Goal: Task Accomplishment & Management: Manage account settings

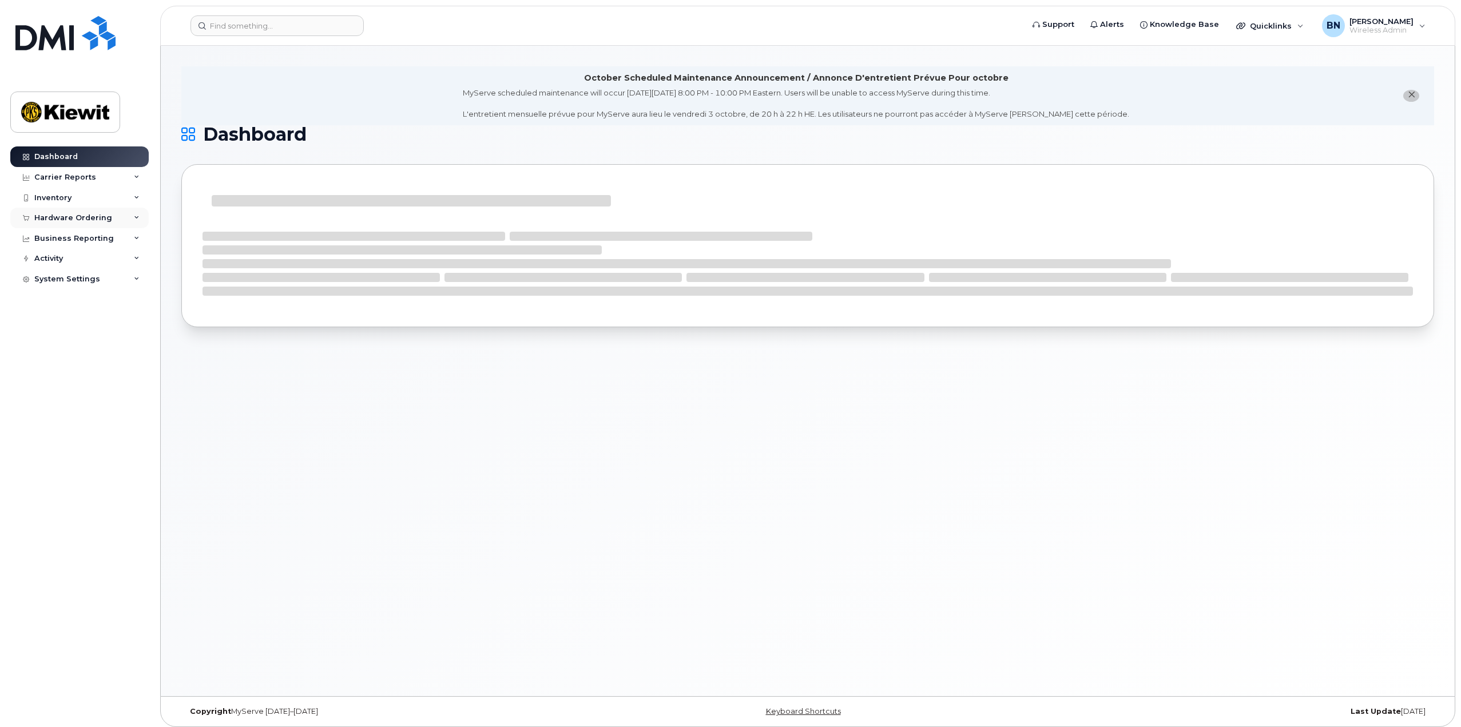
click at [142, 224] on div "Hardware Ordering" at bounding box center [79, 218] width 138 height 21
click at [141, 279] on div "Business Reporting" at bounding box center [79, 282] width 138 height 21
click at [140, 199] on div "Inventory" at bounding box center [79, 198] width 138 height 21
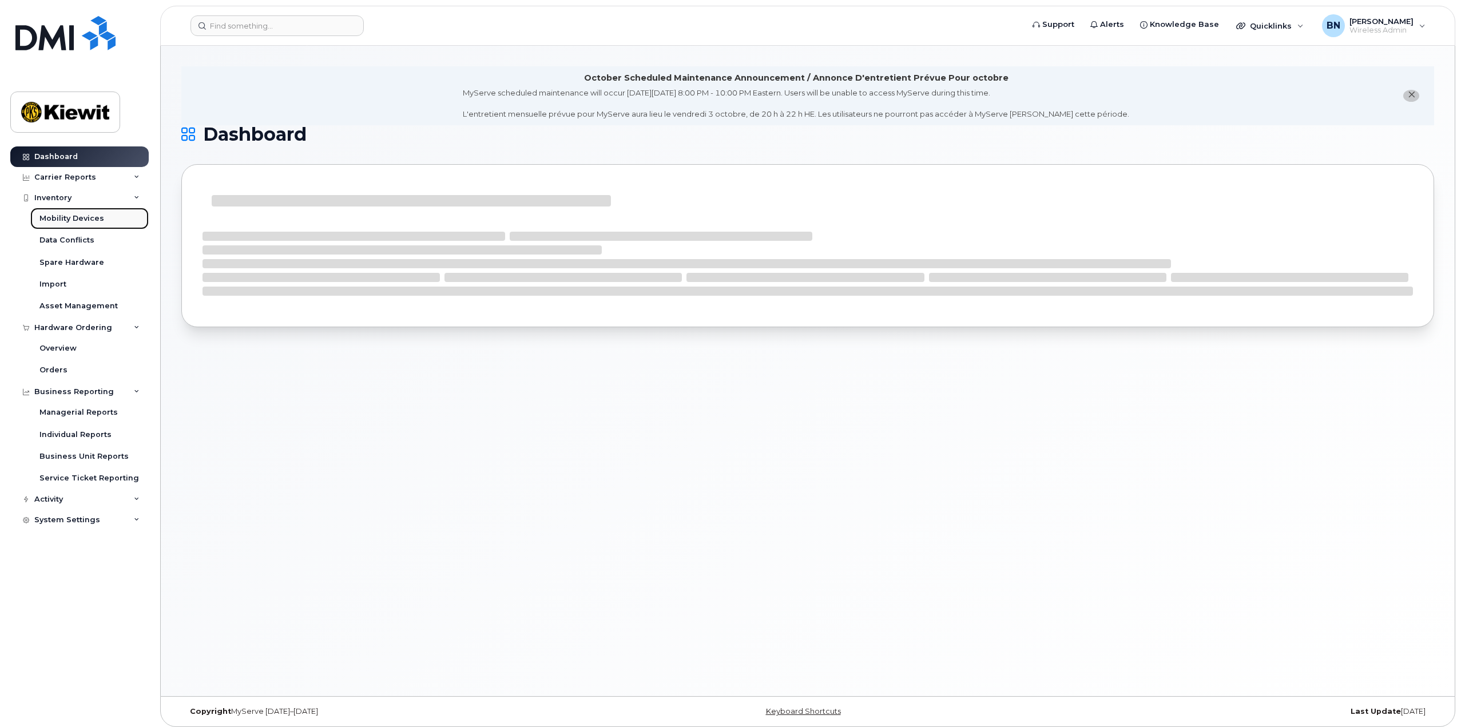
click at [120, 223] on link "Mobility Devices" at bounding box center [89, 219] width 118 height 22
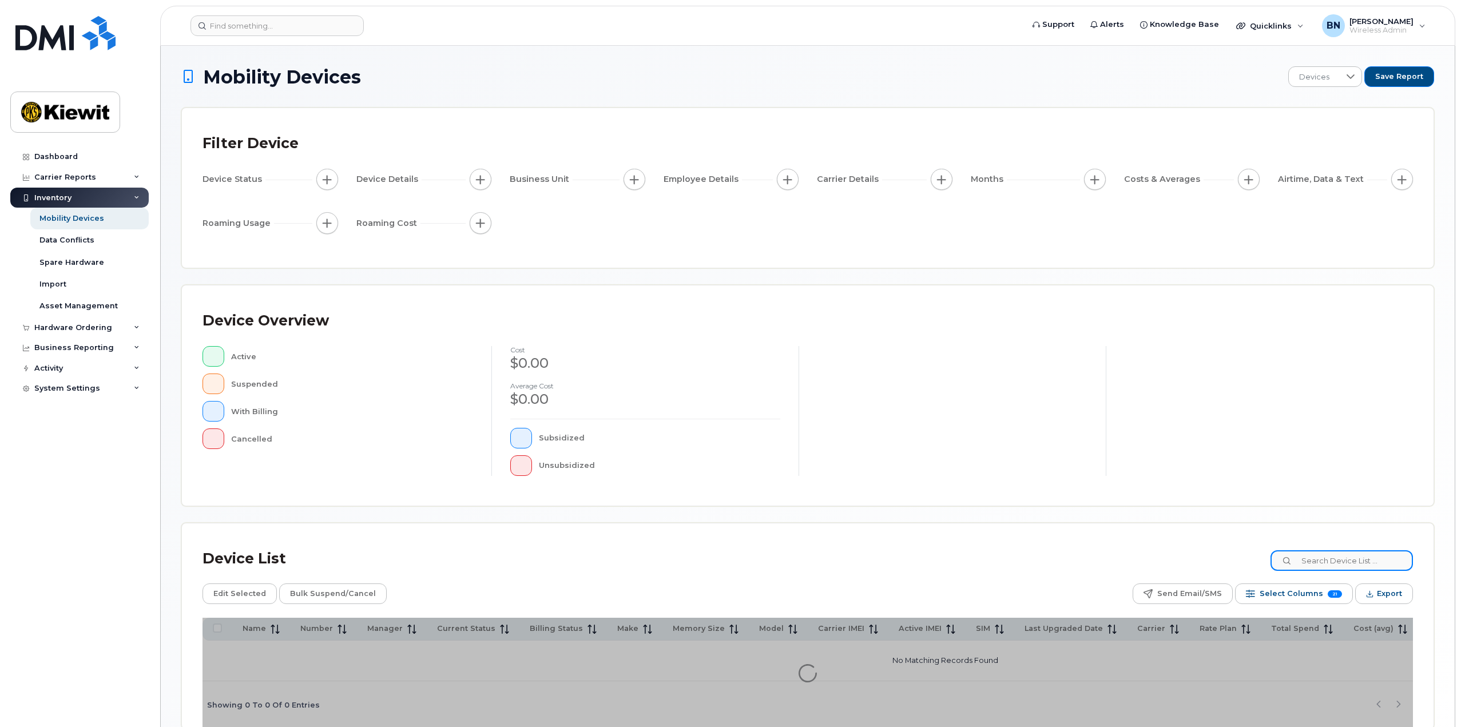
click at [1312, 563] on input at bounding box center [1341, 560] width 142 height 21
paste input "[PHONE_NUMBER]"
click at [1328, 562] on input "[PHONE_NUMBER]" at bounding box center [1341, 560] width 142 height 21
type input "2065494312"
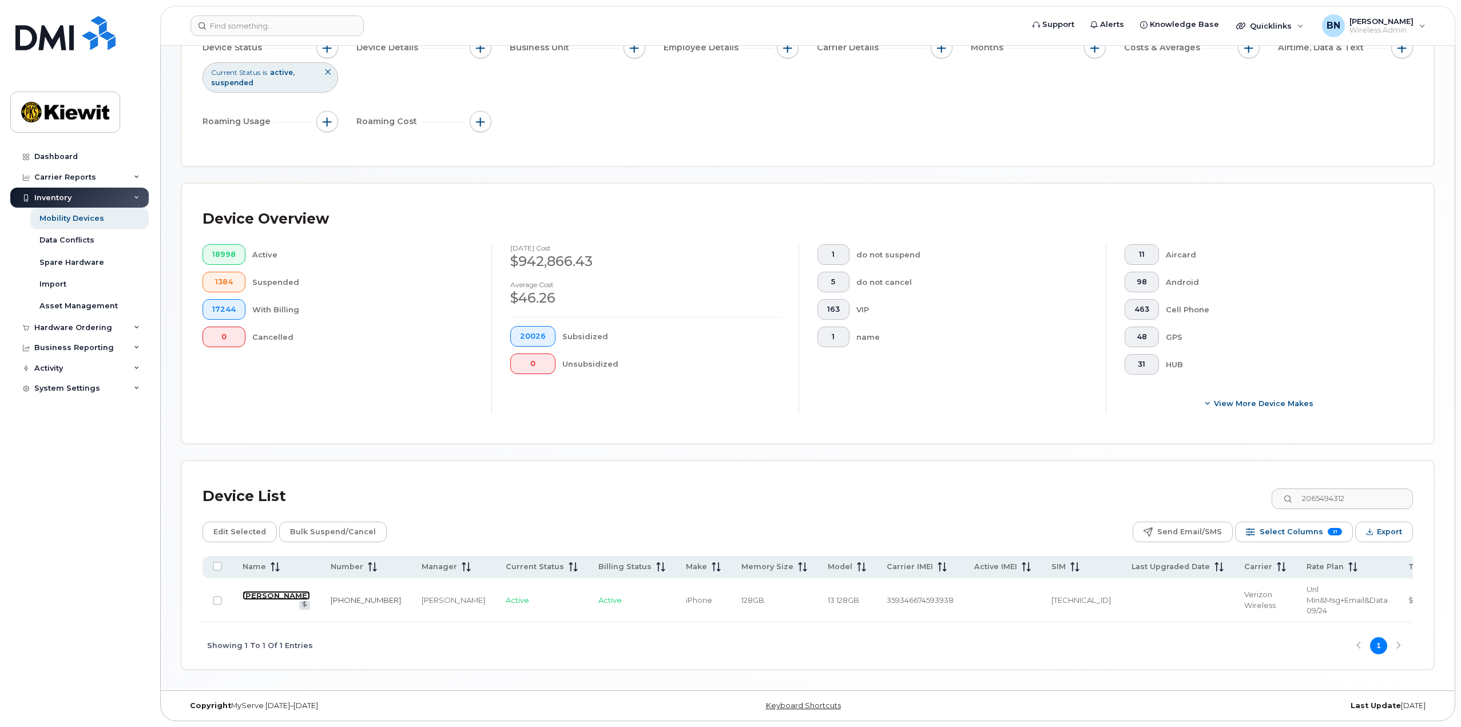
click at [259, 591] on link "DEREK ROGERS" at bounding box center [276, 595] width 67 height 9
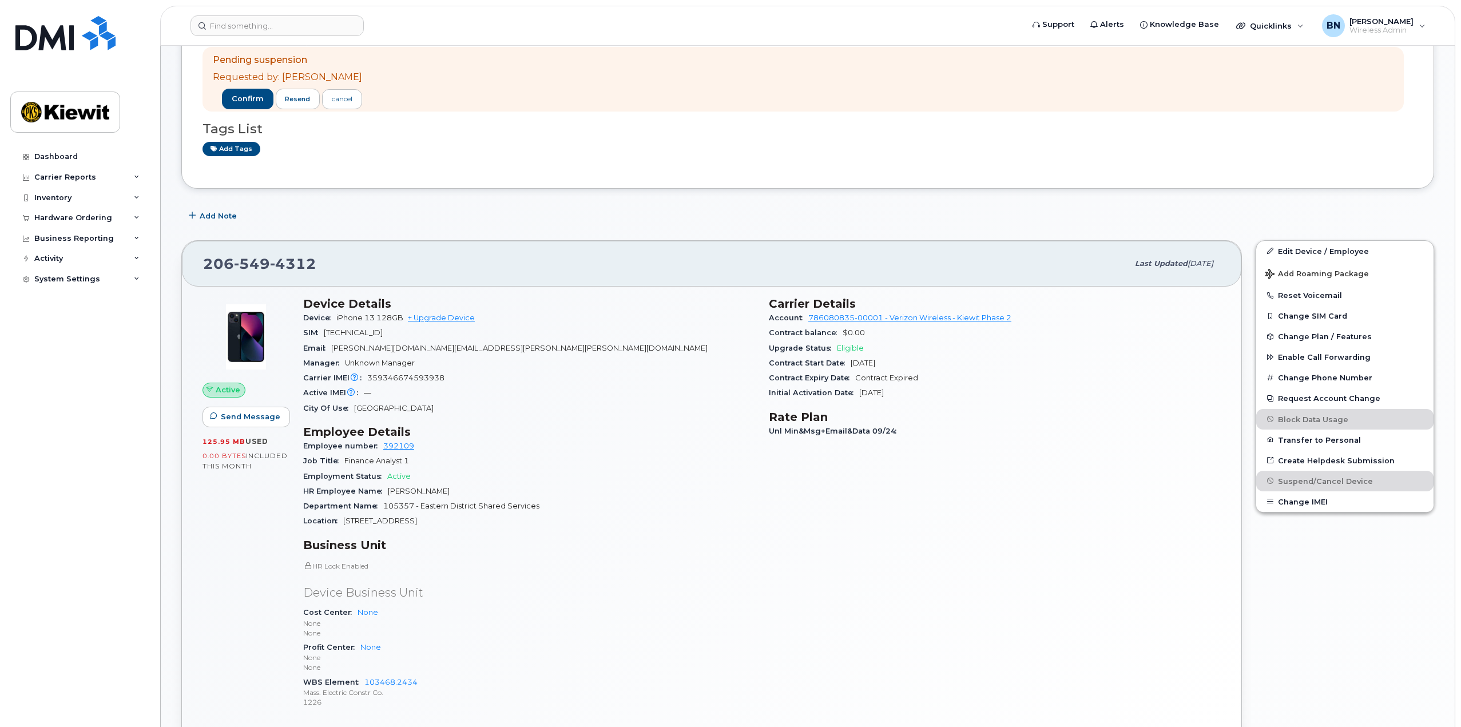
scroll to position [229, 0]
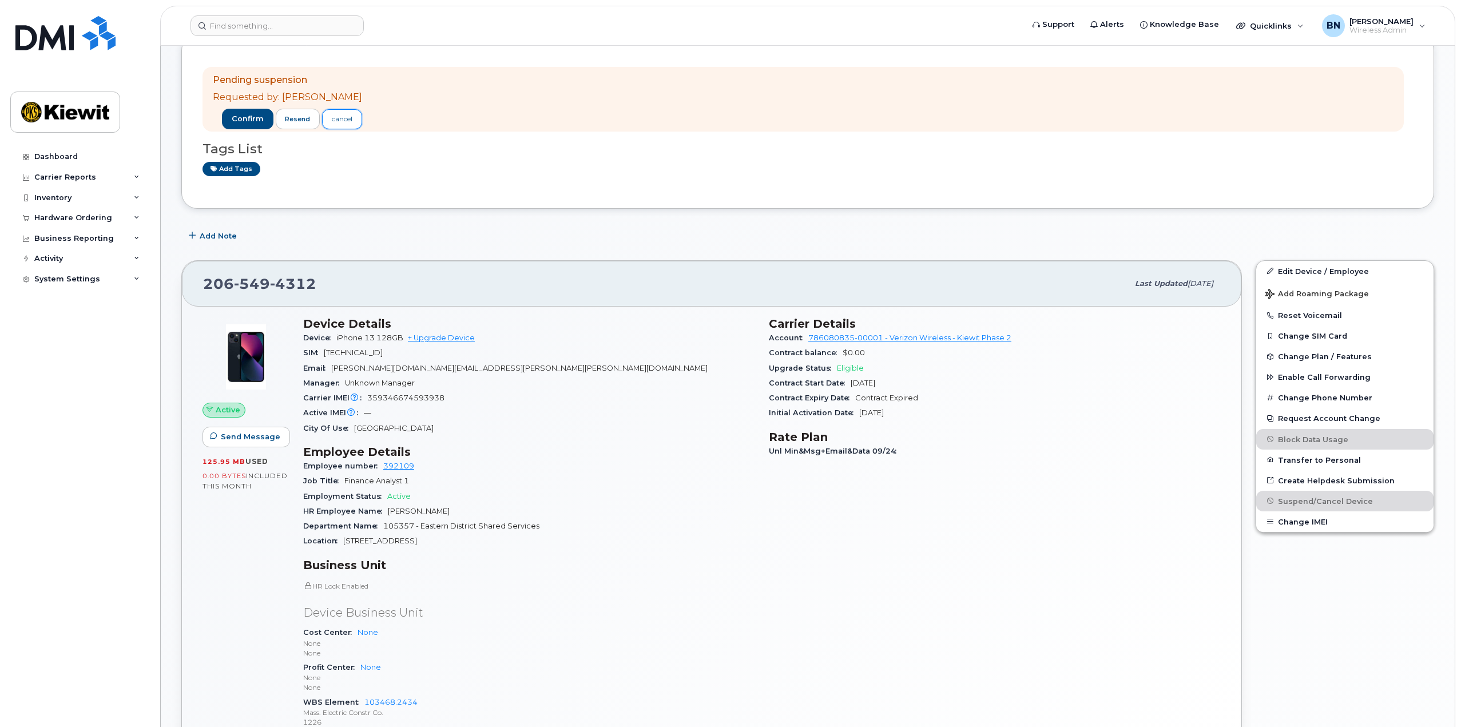
click at [334, 122] on div "cancel" at bounding box center [342, 119] width 21 height 10
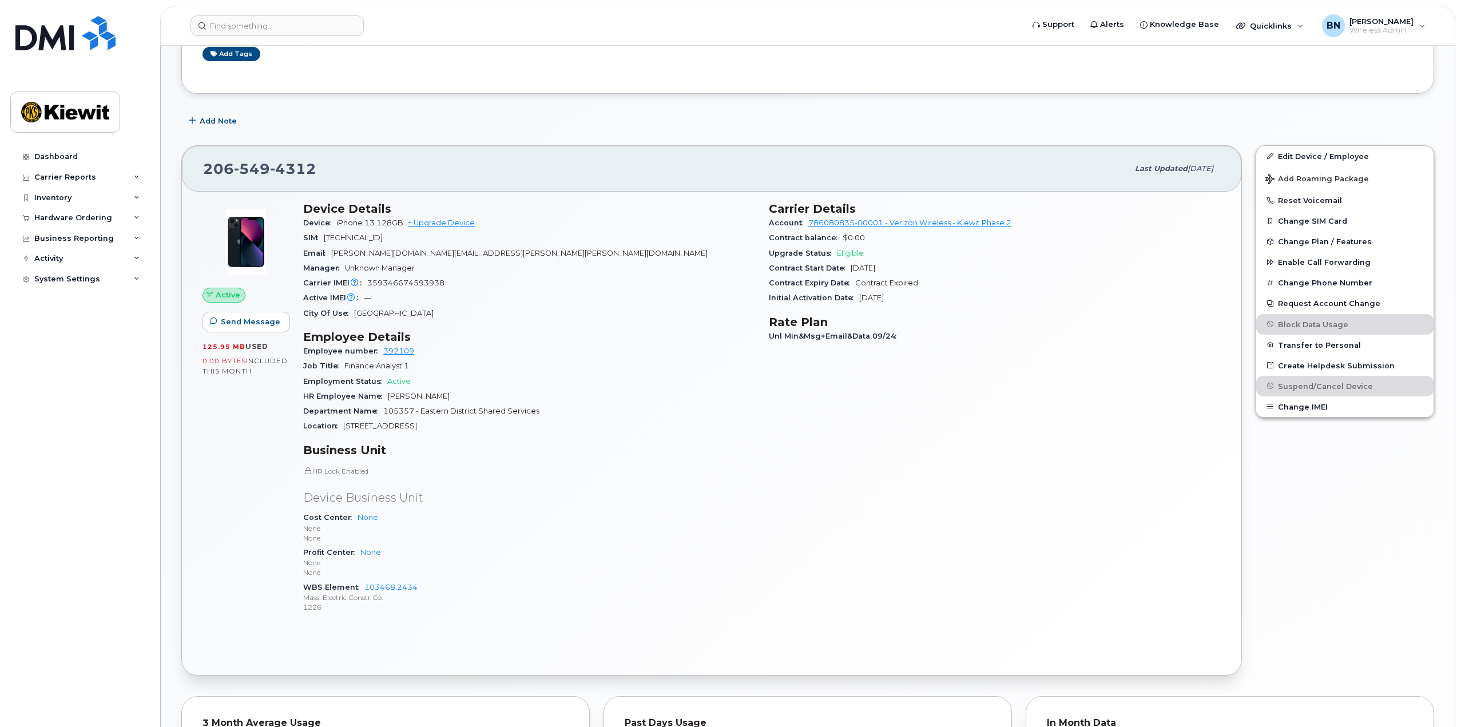
scroll to position [343, 0]
click at [1023, 575] on div "Carrier Details Account 786080835-00001 - Verizon Wireless - Kiewit Phase 2 Con…" at bounding box center [995, 413] width 466 height 435
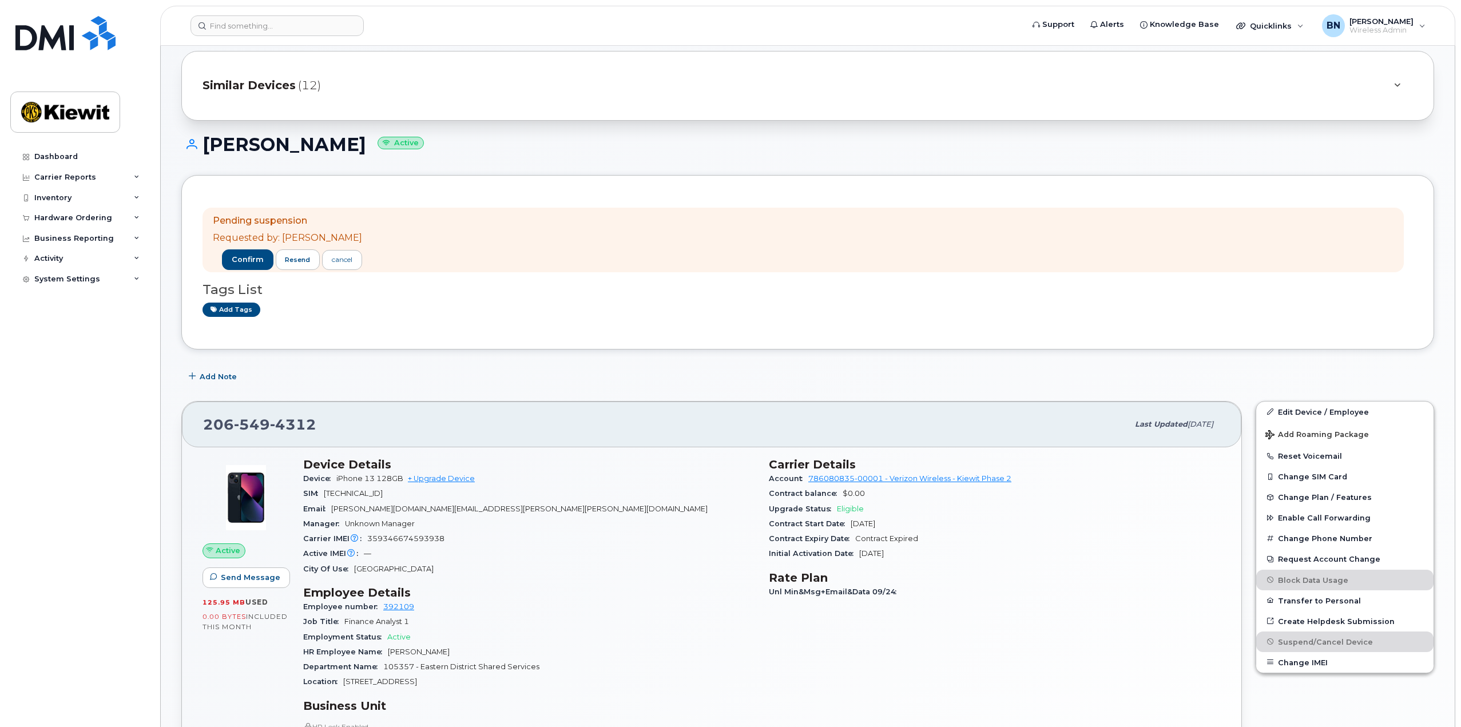
scroll to position [57, 0]
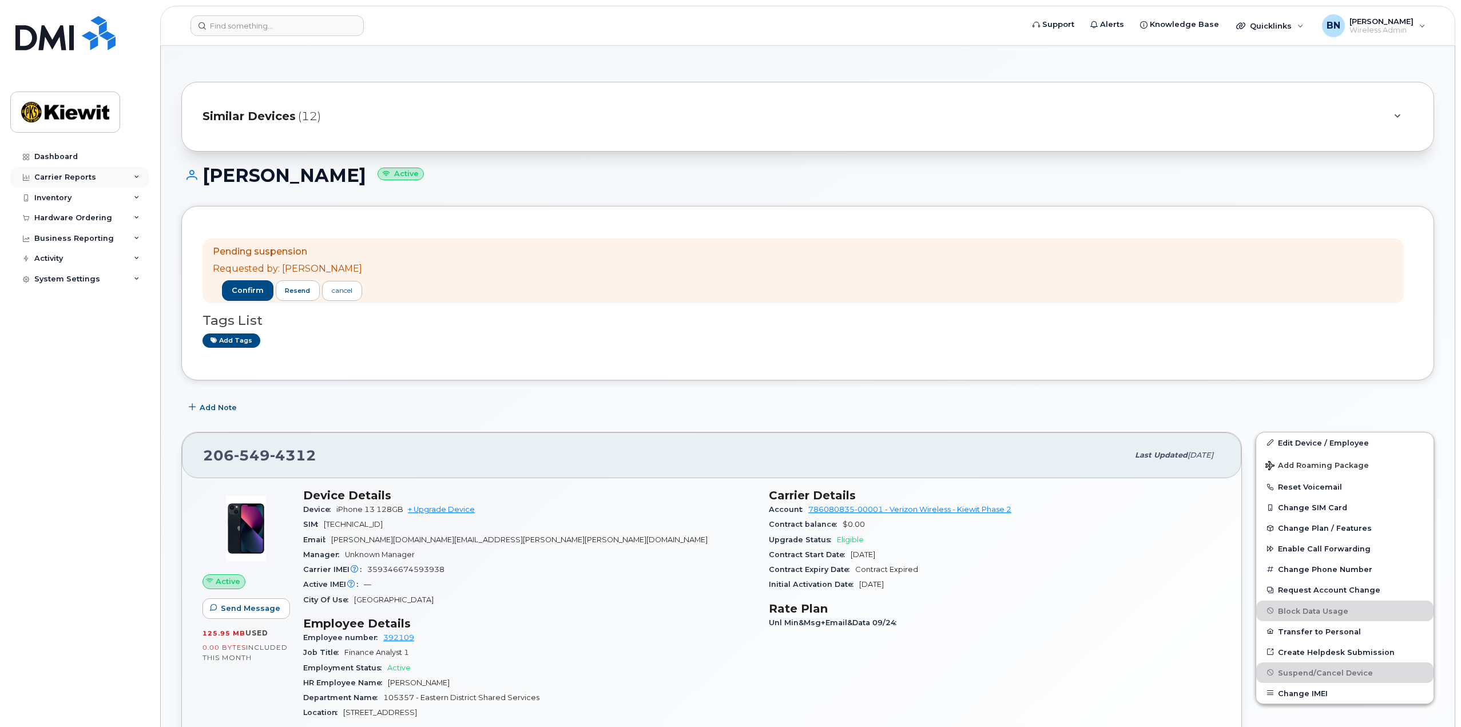
click at [107, 182] on div "Carrier Reports" at bounding box center [79, 177] width 138 height 21
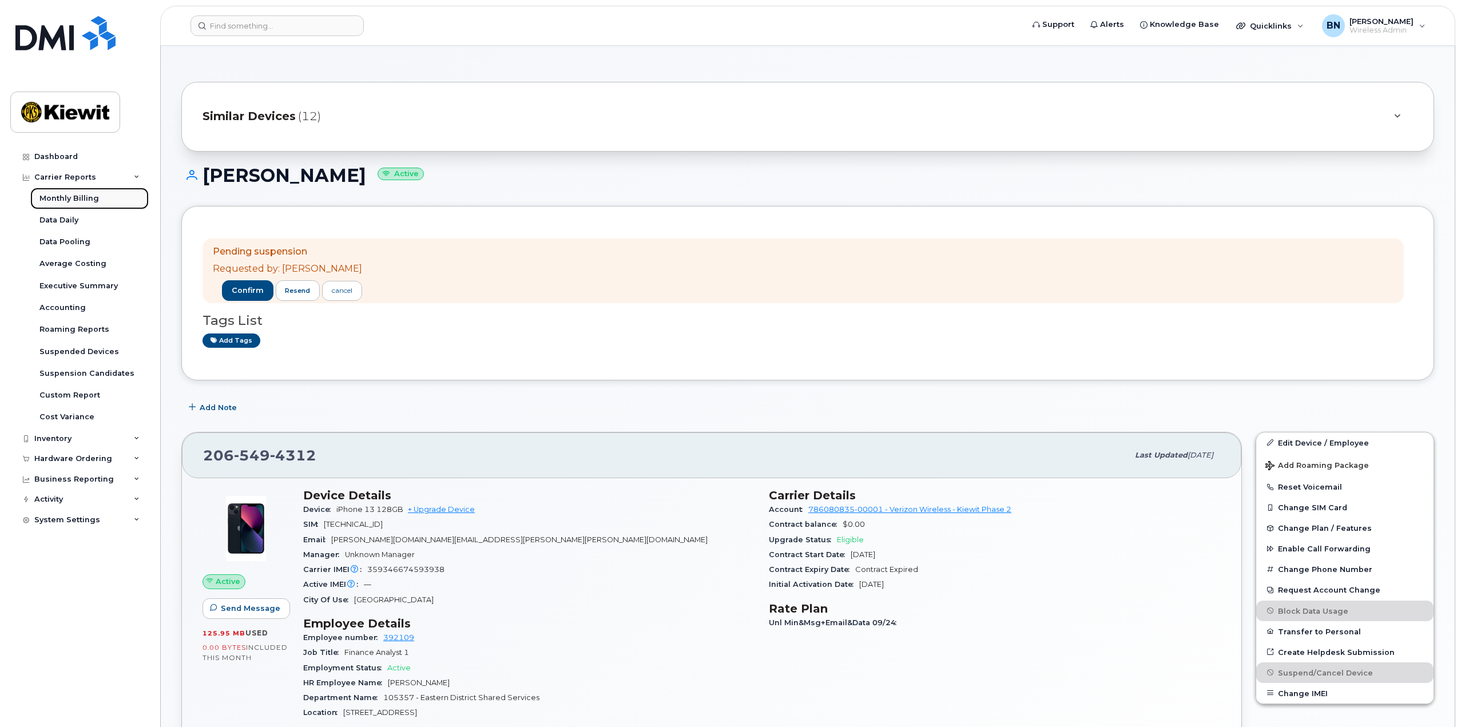
click at [102, 200] on link "Monthly Billing" at bounding box center [89, 199] width 118 height 22
click at [107, 180] on div "Carrier Reports" at bounding box center [79, 177] width 138 height 21
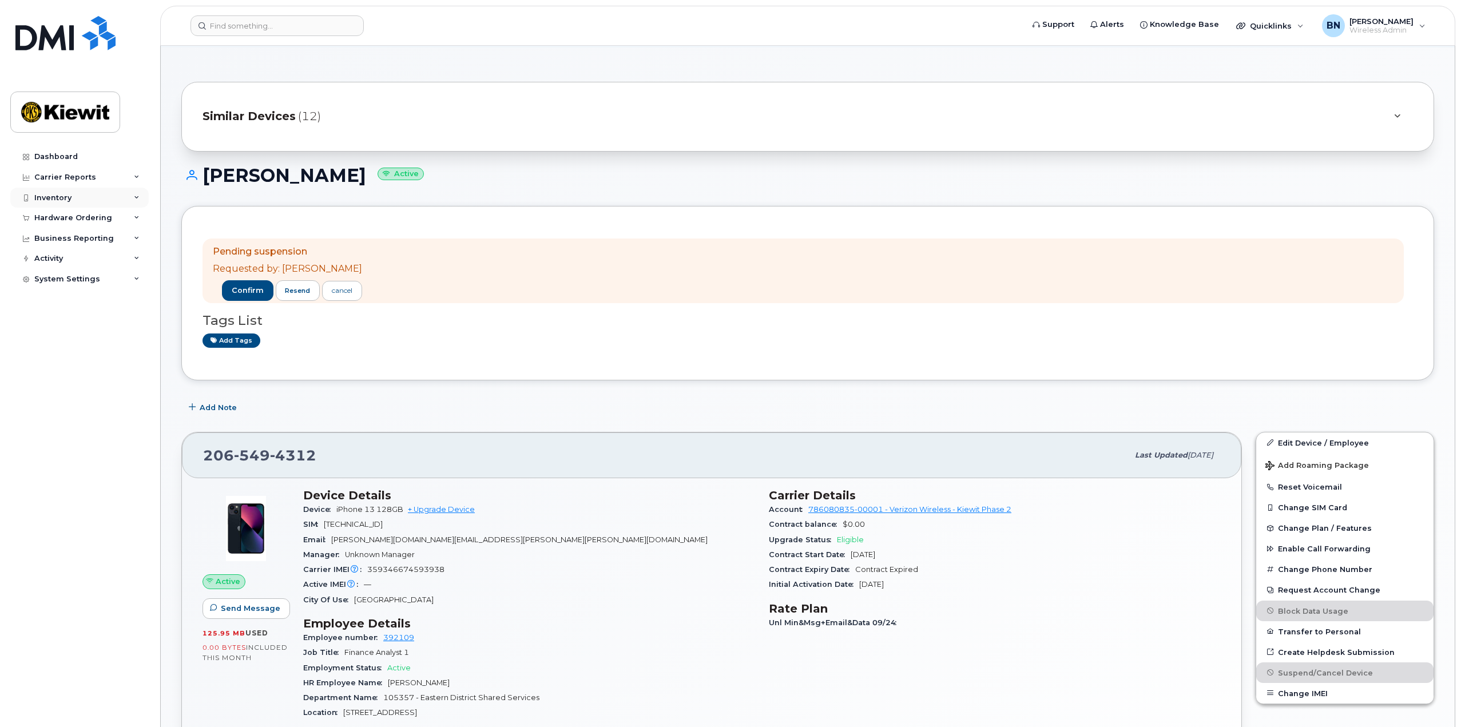
click at [110, 197] on div "Inventory" at bounding box center [79, 198] width 138 height 21
click at [110, 216] on link "Mobility Devices" at bounding box center [89, 219] width 118 height 22
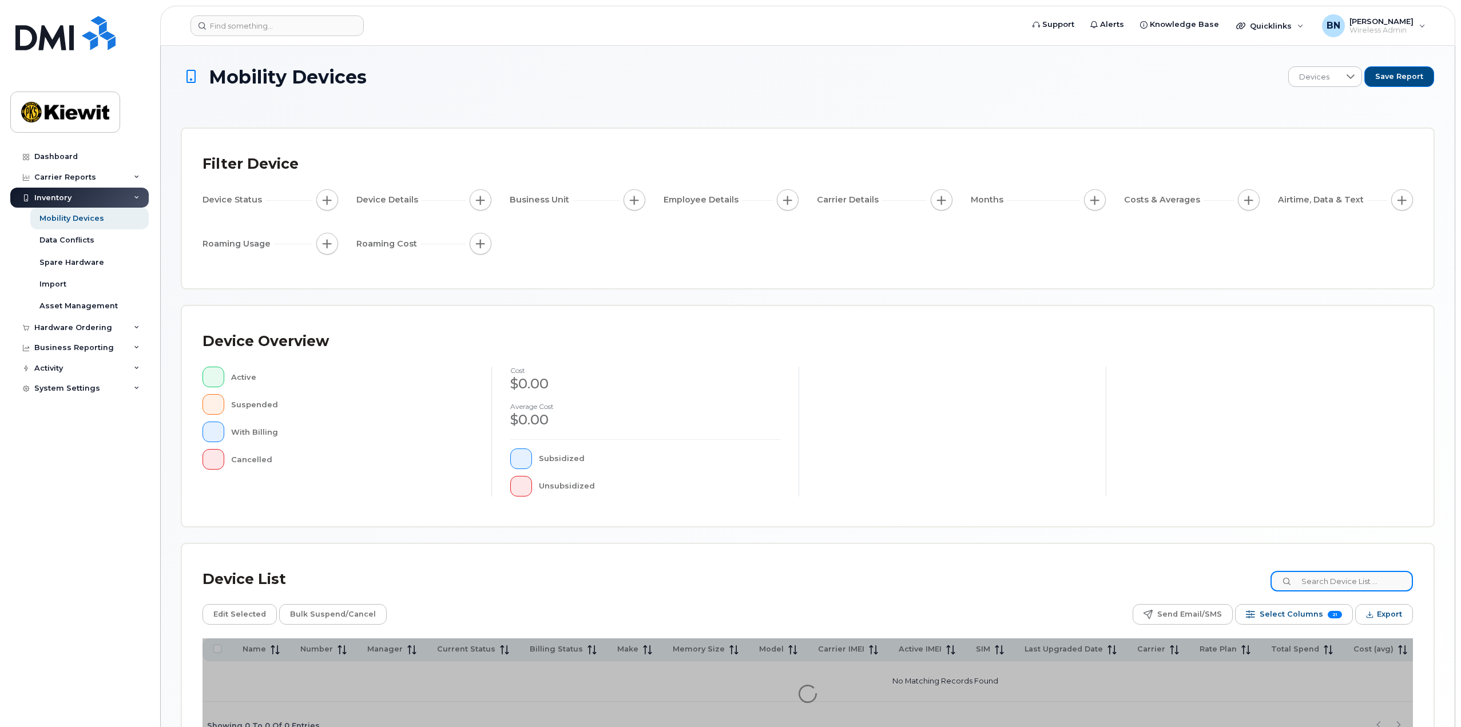
click at [1323, 584] on input at bounding box center [1341, 581] width 142 height 21
type input "Spencer Reynolds"
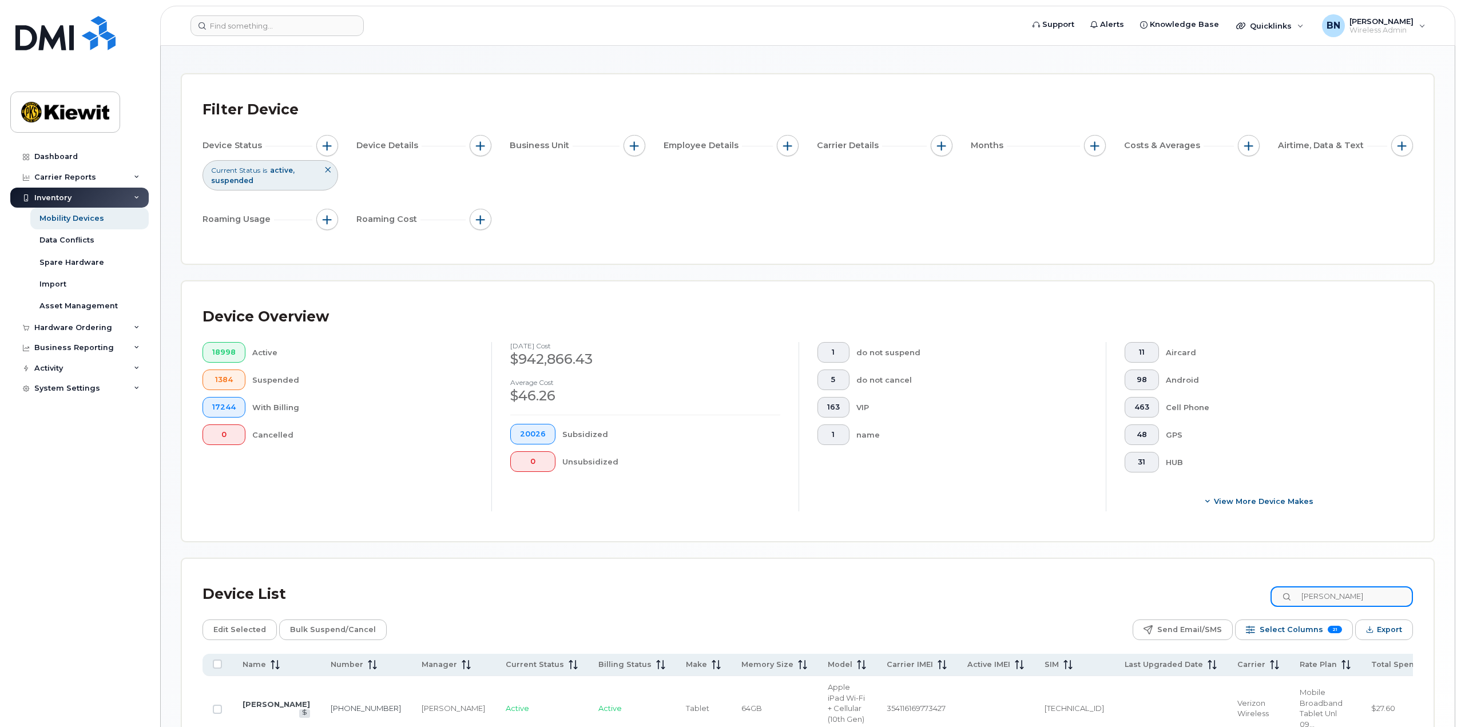
scroll to position [198, 0]
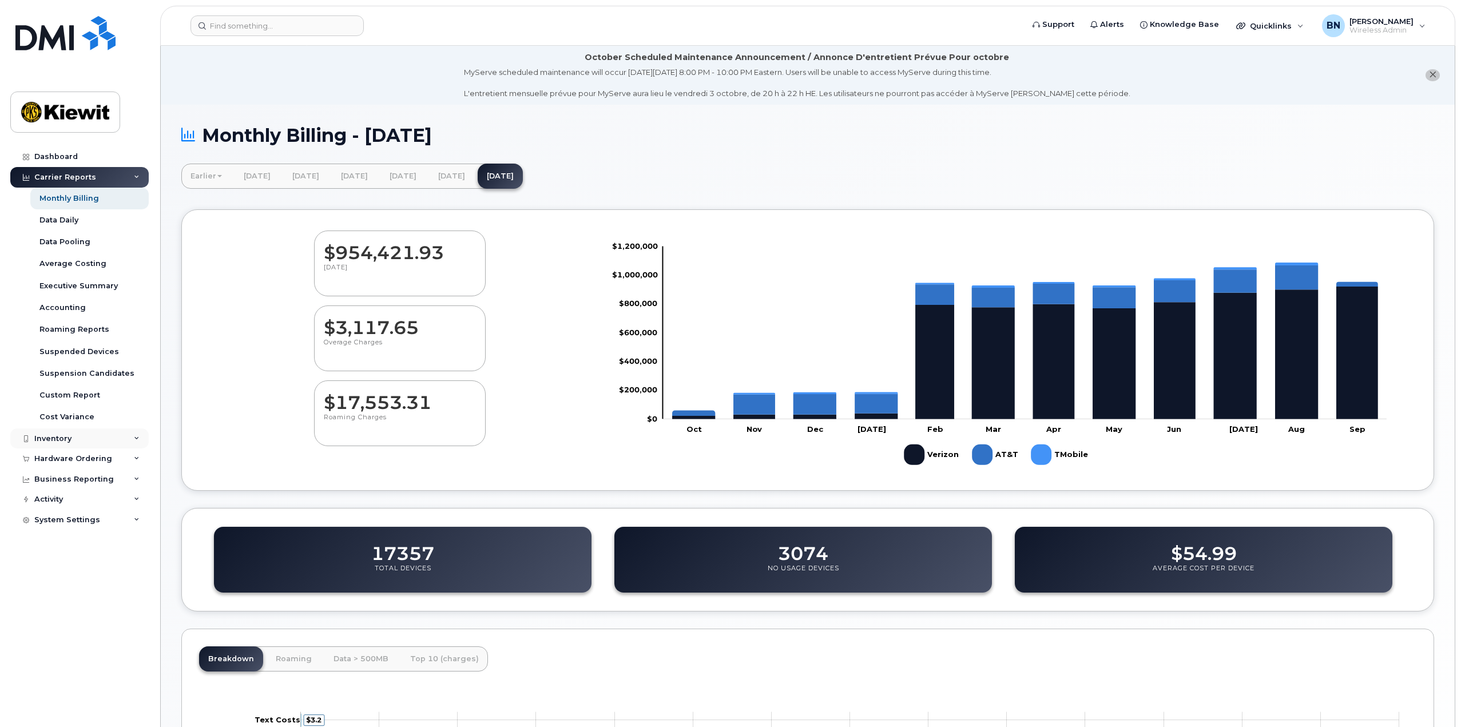
click at [102, 432] on div "Inventory" at bounding box center [79, 438] width 138 height 21
click at [91, 462] on div "Mobility Devices" at bounding box center [71, 459] width 65 height 10
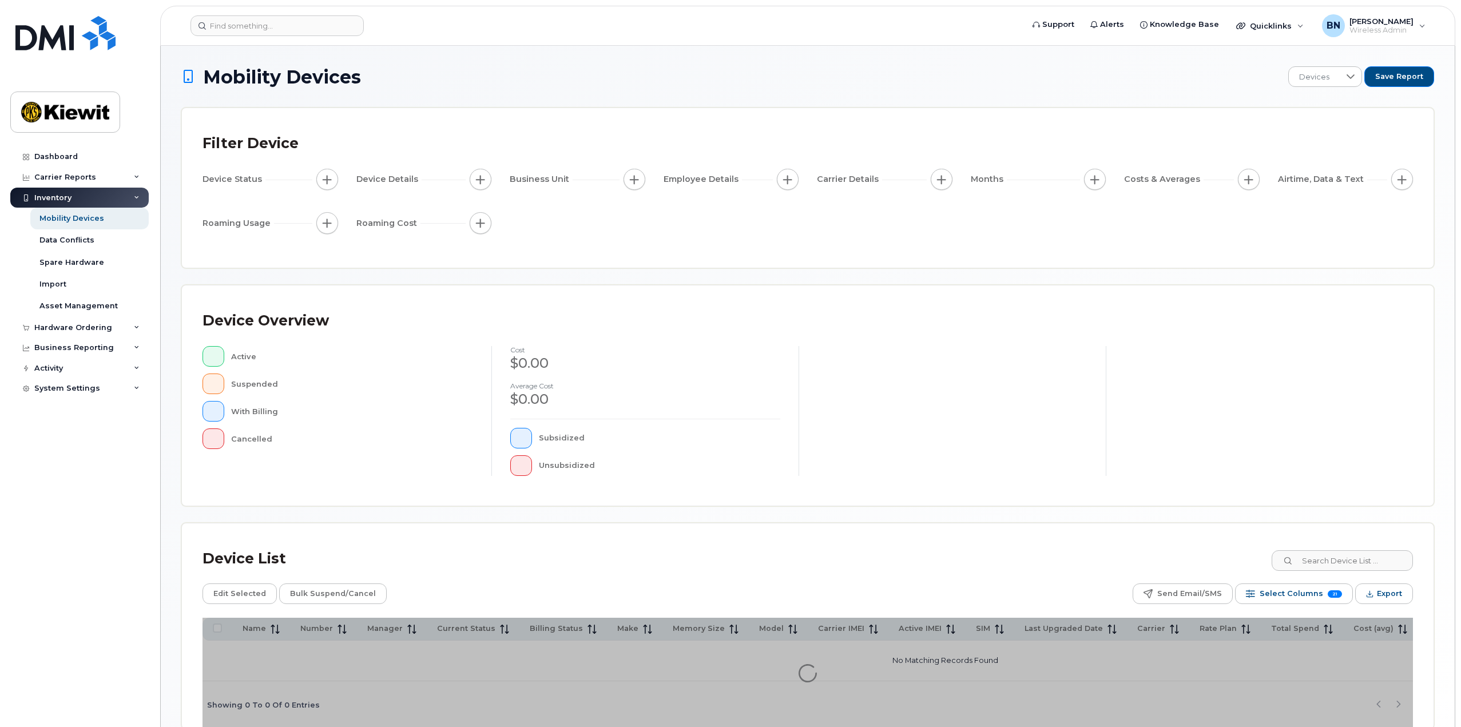
click at [1186, 269] on div "Mobility Devices Devices Save Report Filter Device Device Status Device Details…" at bounding box center [807, 397] width 1253 height 663
click at [1332, 559] on input at bounding box center [1341, 560] width 142 height 21
type input "103468.2434"
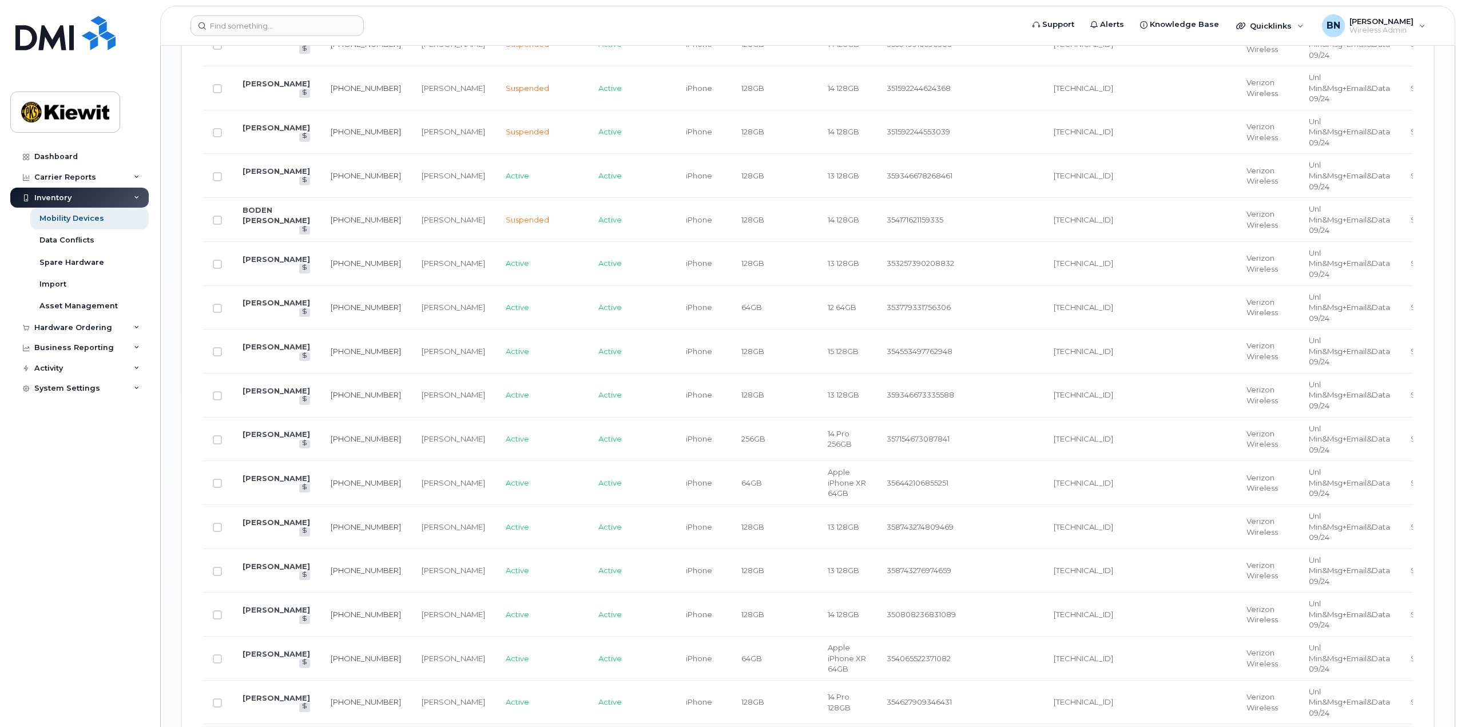
scroll to position [2345, 0]
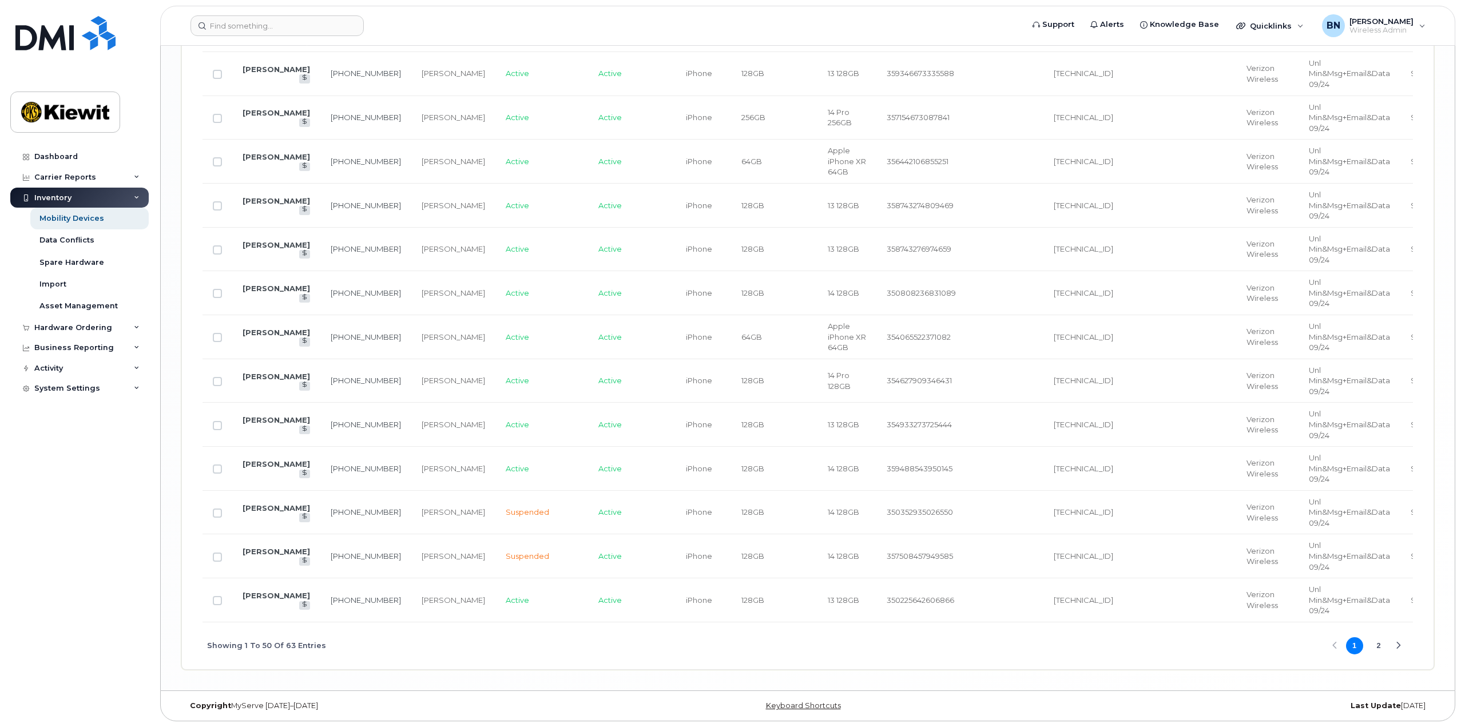
drag, startPoint x: 685, startPoint y: 698, endPoint x: 748, endPoint y: 700, distance: 63.0
click at [746, 670] on div "Showing 1 To 50 Of 63 Entries 1 2" at bounding box center [807, 645] width 1210 height 47
click at [748, 670] on div "Showing 1 To 50 Of 63 Entries 1 2" at bounding box center [807, 645] width 1210 height 47
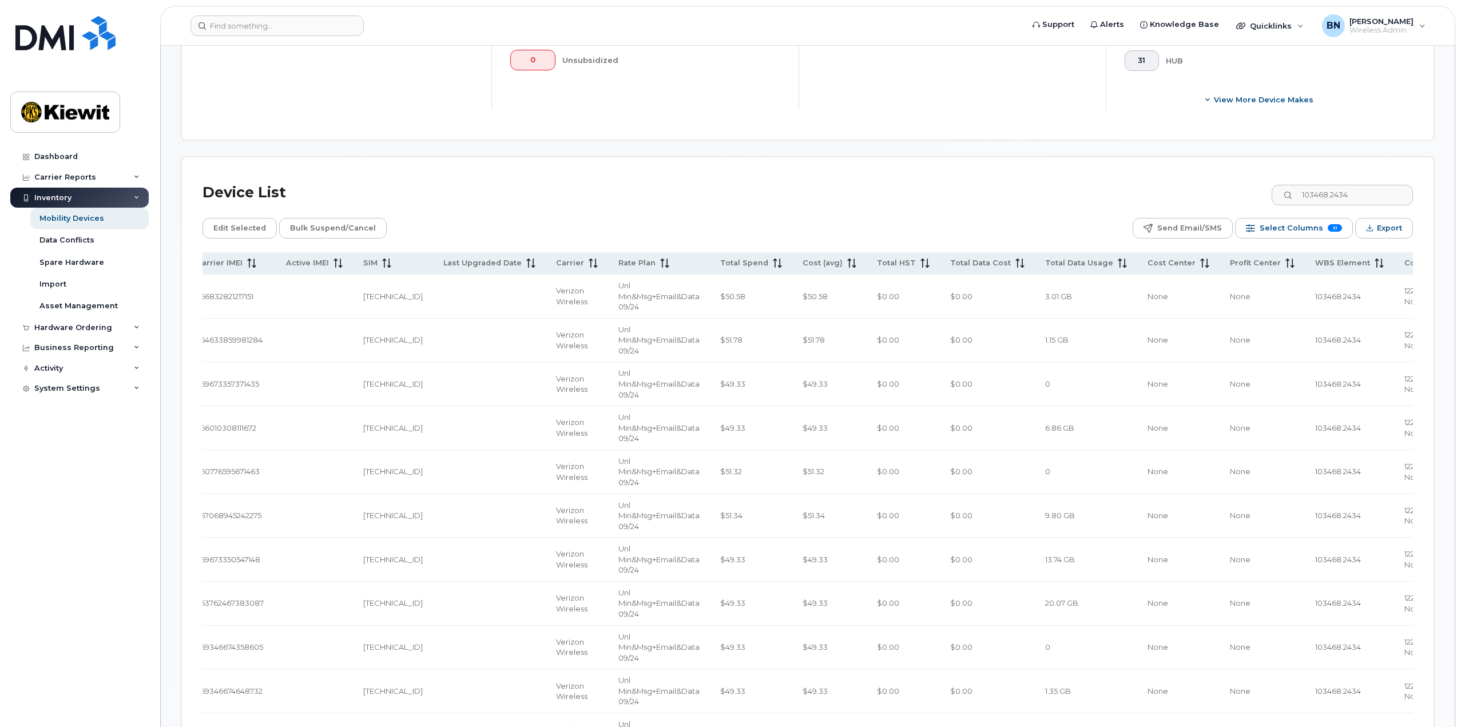
scroll to position [229, 0]
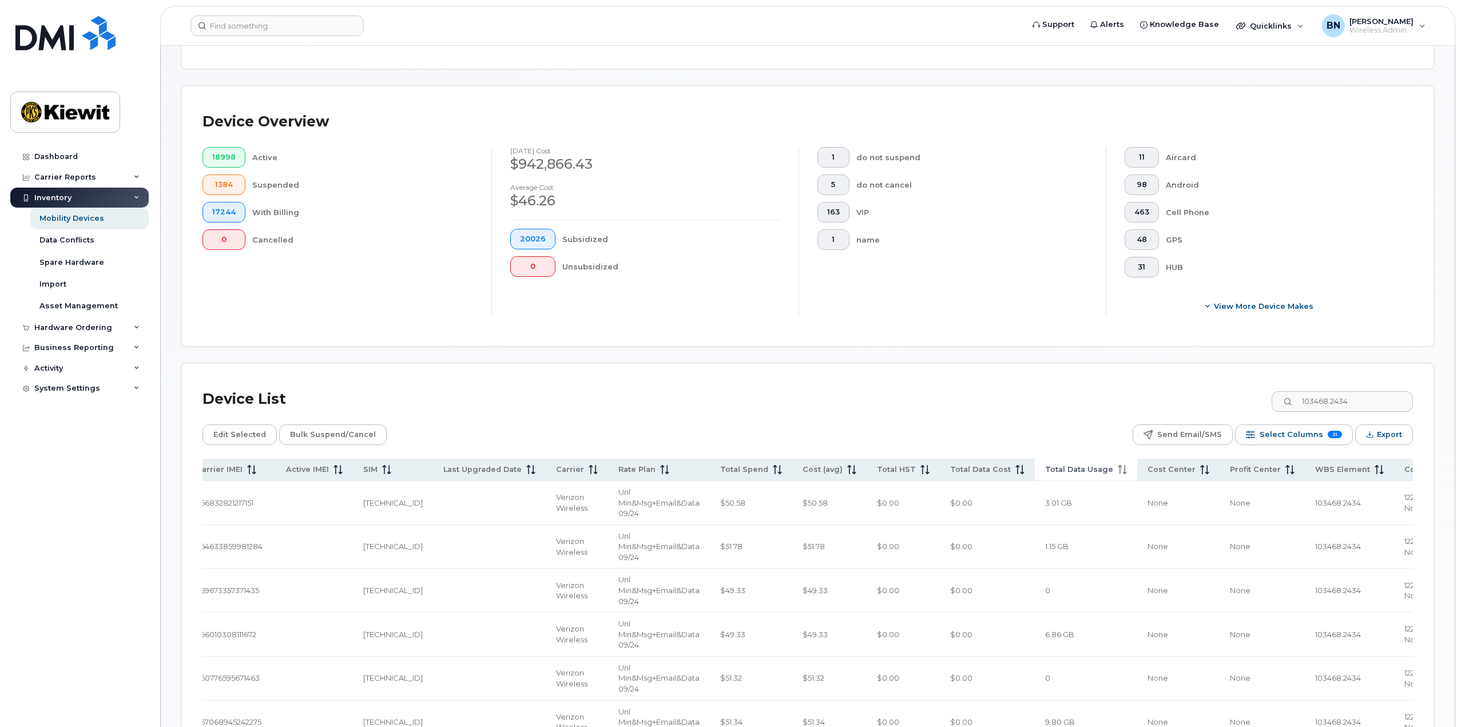
click at [1045, 473] on span "Total Data Usage" at bounding box center [1079, 469] width 68 height 10
click at [1045, 469] on span "Total Data Usage" at bounding box center [1079, 469] width 68 height 10
drag, startPoint x: 1382, startPoint y: 404, endPoint x: 1276, endPoint y: 413, distance: 106.8
click at [1276, 413] on div "Device List 103468.2434" at bounding box center [807, 399] width 1210 height 30
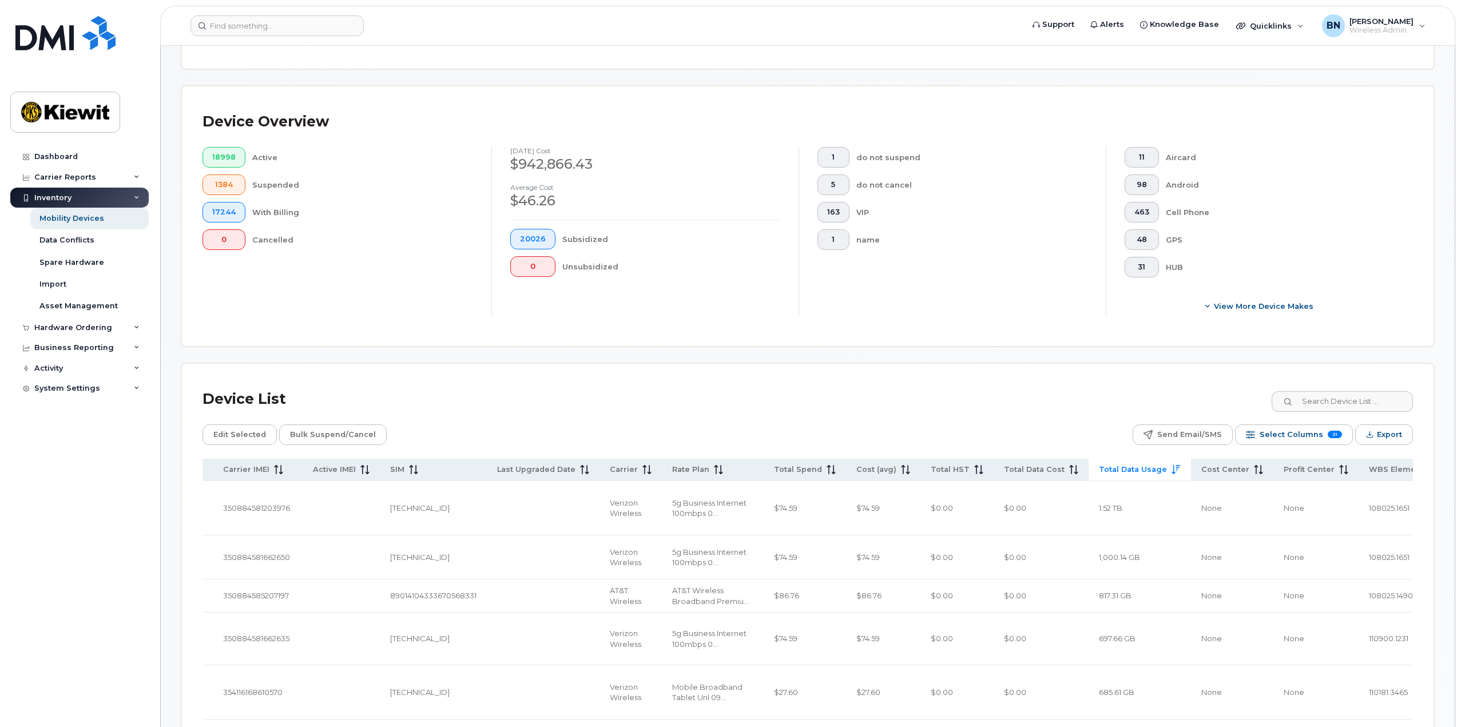
click at [1163, 399] on div "Device List" at bounding box center [807, 399] width 1210 height 30
click at [1099, 471] on span "Total Data Usage" at bounding box center [1133, 469] width 68 height 10
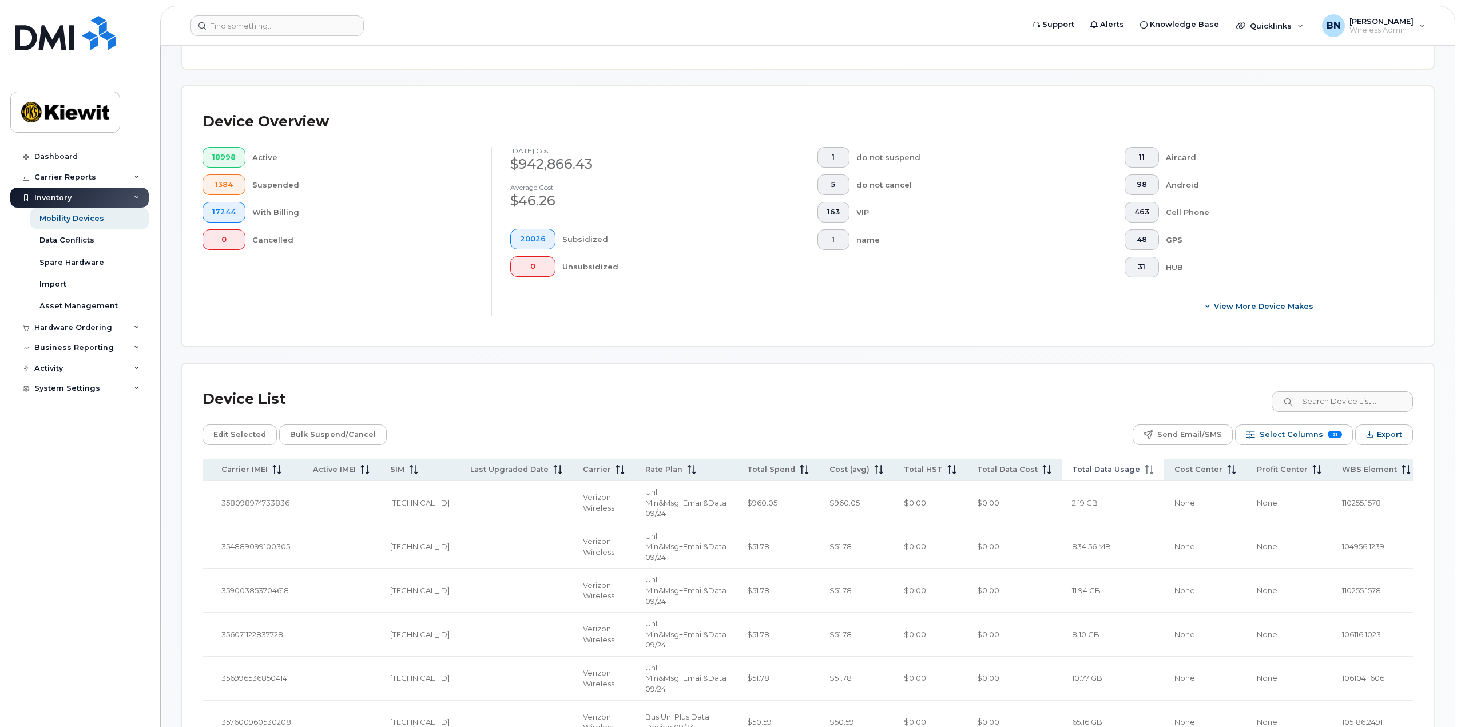
click at [1072, 471] on span "Total Data Usage" at bounding box center [1106, 469] width 68 height 10
click at [1090, 468] on span "Total Data Usage" at bounding box center [1124, 469] width 68 height 10
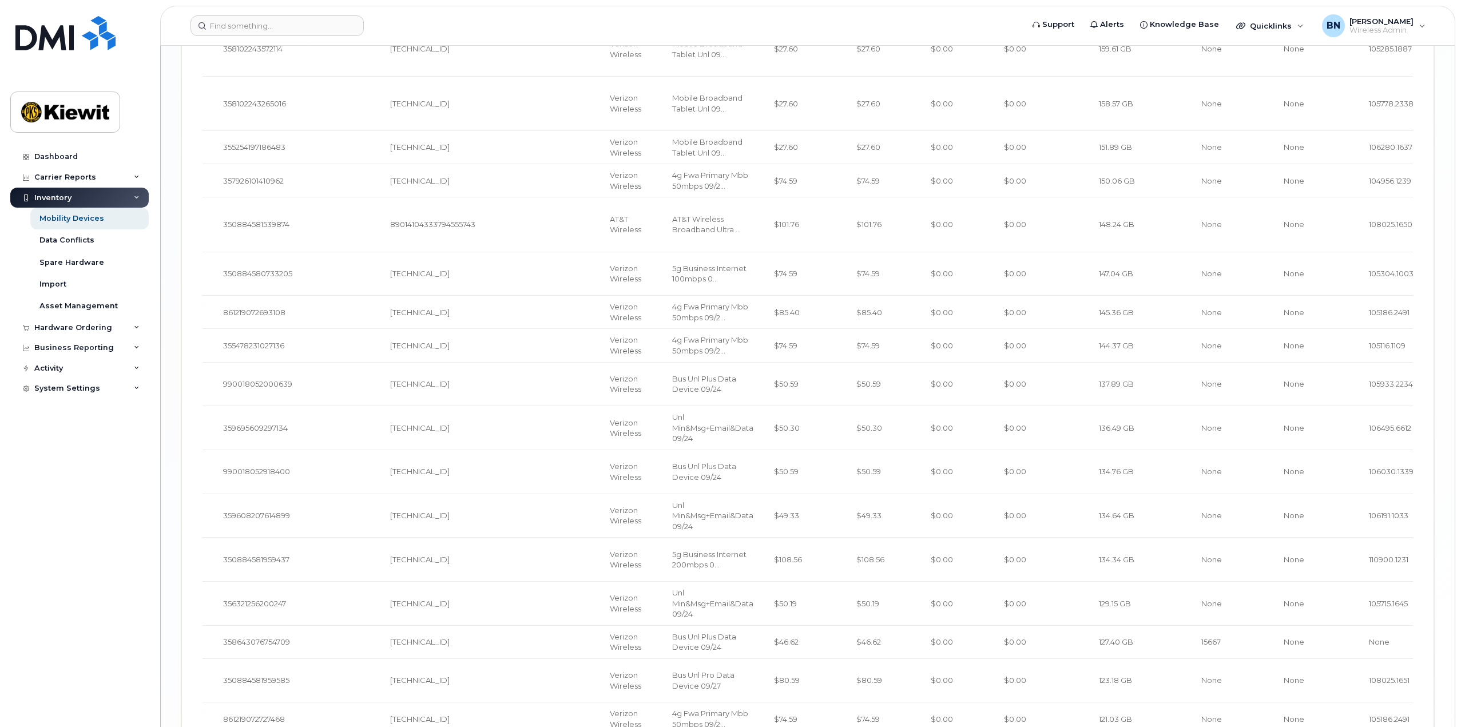
scroll to position [2398, 0]
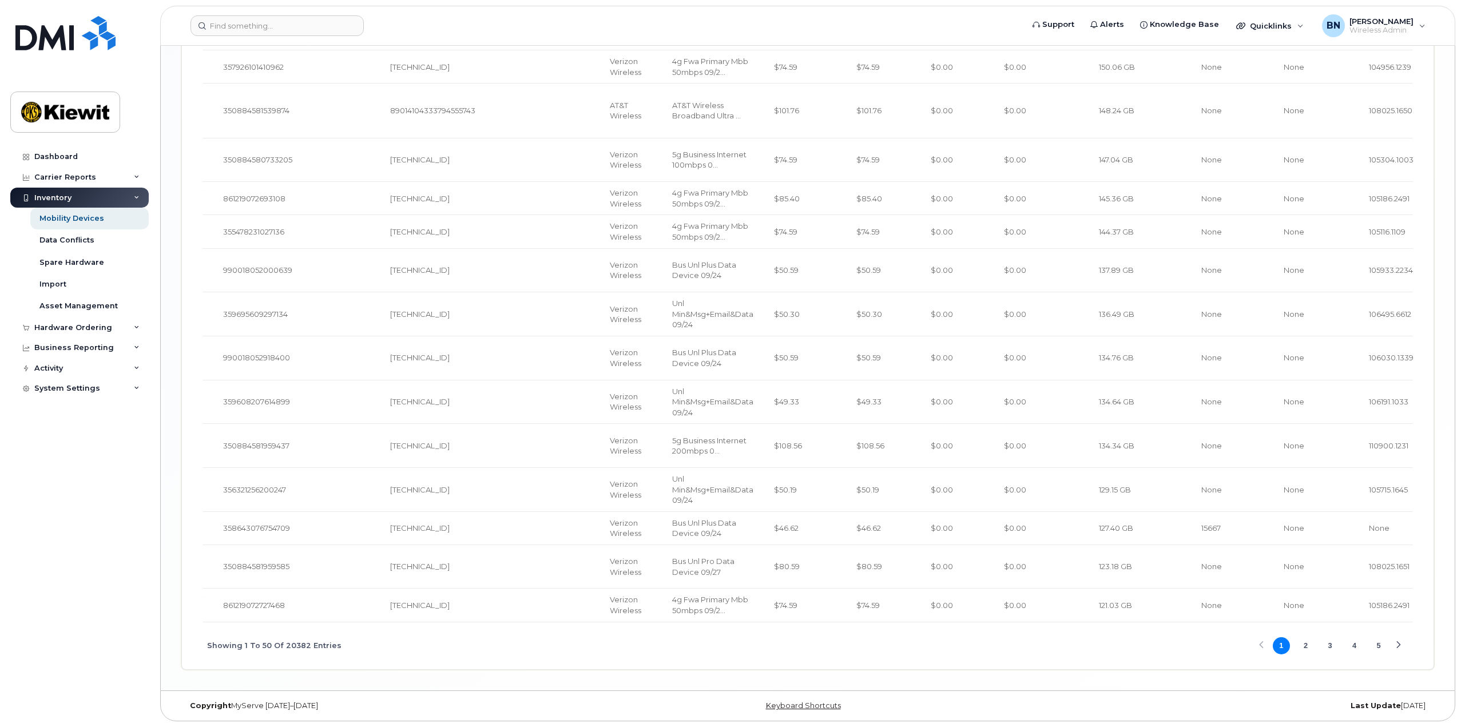
drag, startPoint x: 978, startPoint y: 623, endPoint x: 707, endPoint y: 634, distance: 271.3
click at [708, 637] on div "Showing 1 To 50 Of 20382 Entries 1 2 3 4 5" at bounding box center [807, 645] width 1210 height 47
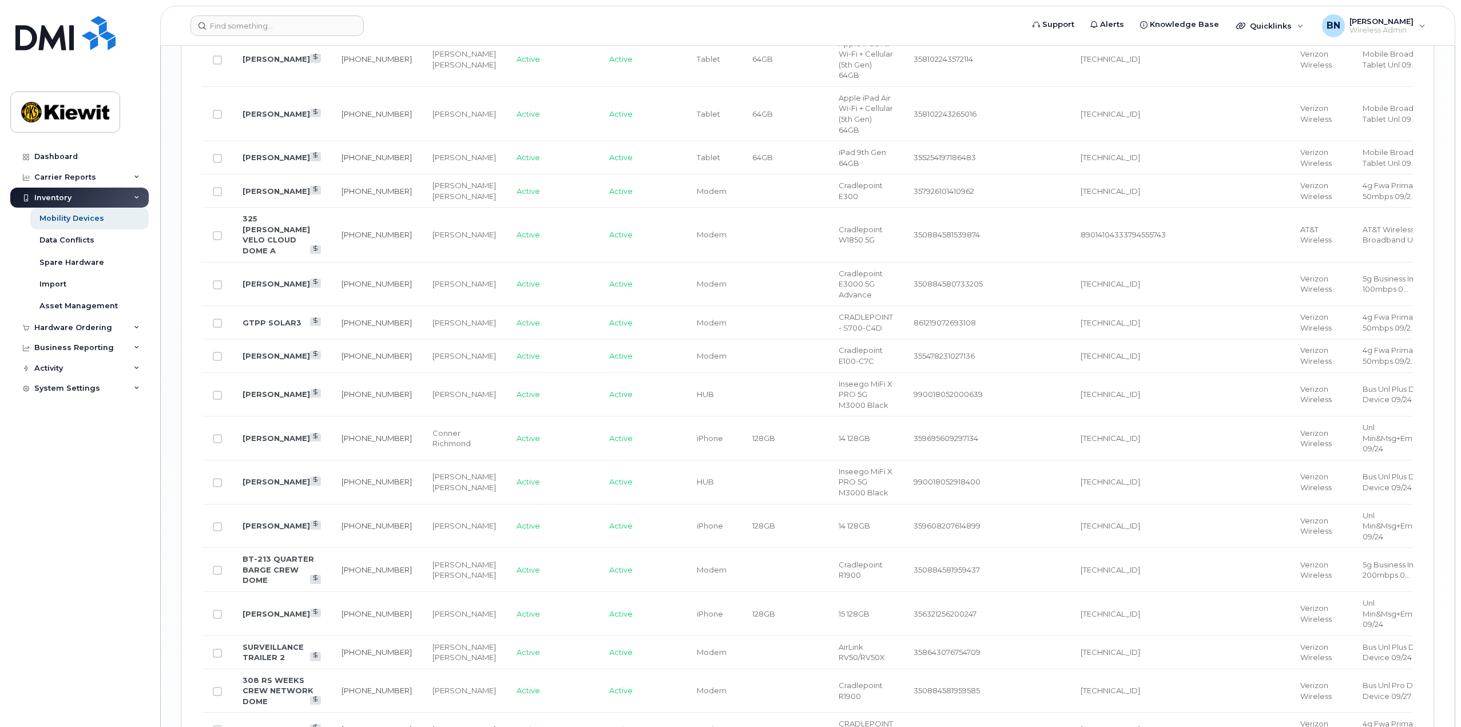
scroll to position [2169, 0]
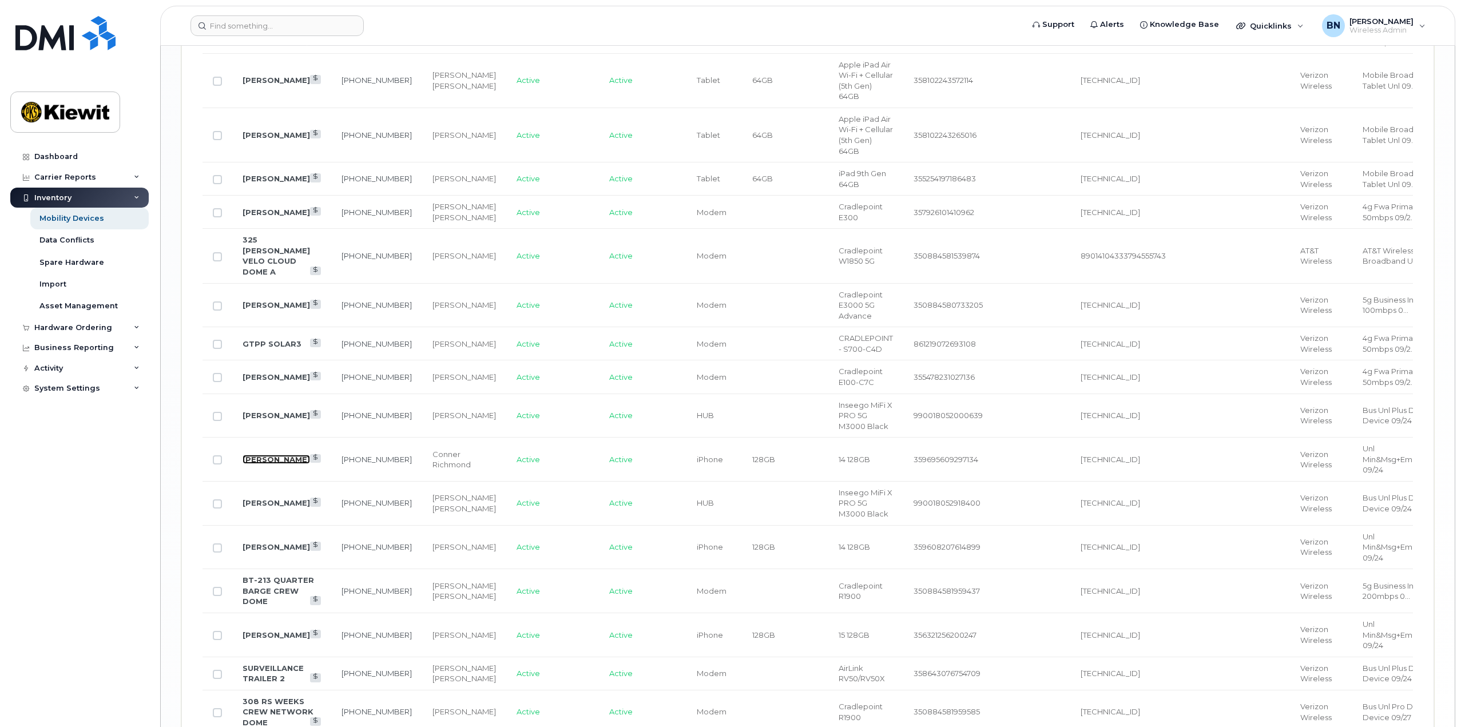
click at [298, 464] on link "MADELYN JINES" at bounding box center [276, 459] width 67 height 9
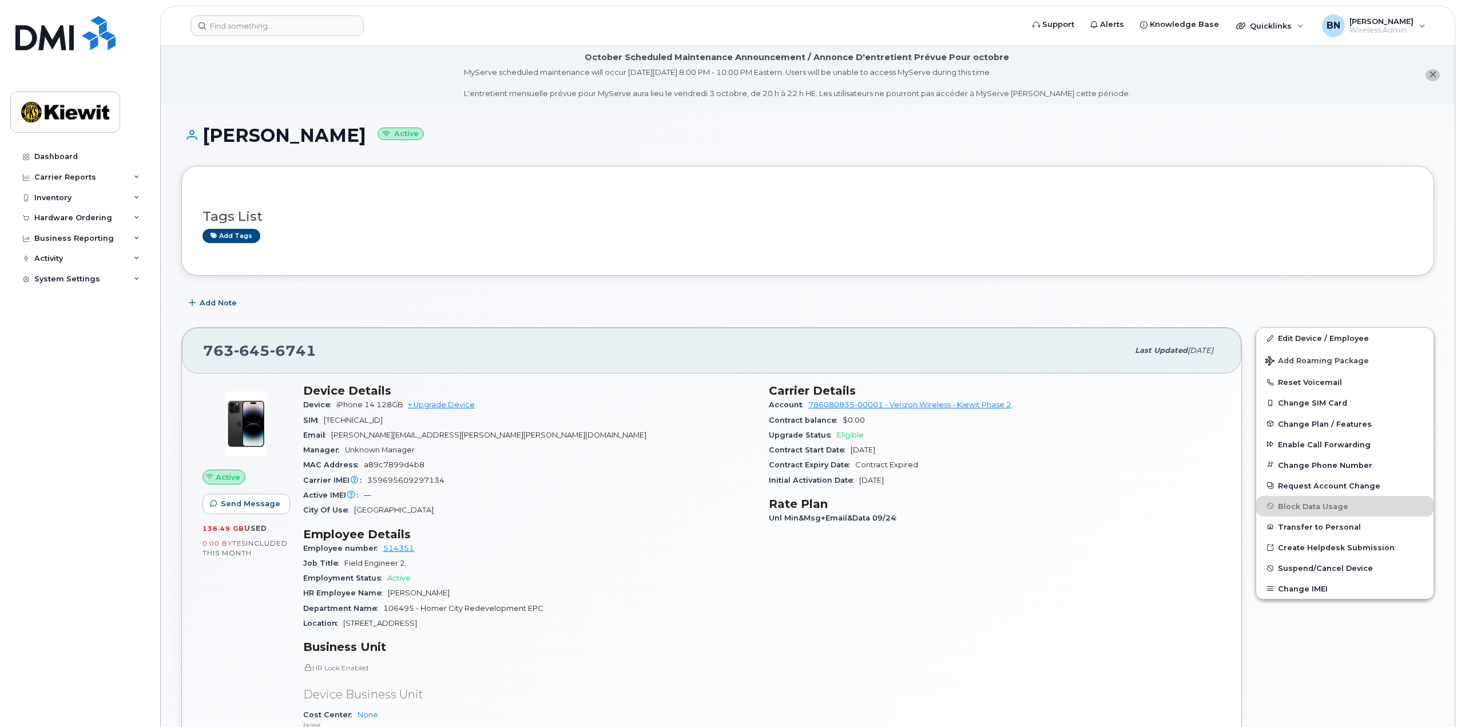
scroll to position [57, 0]
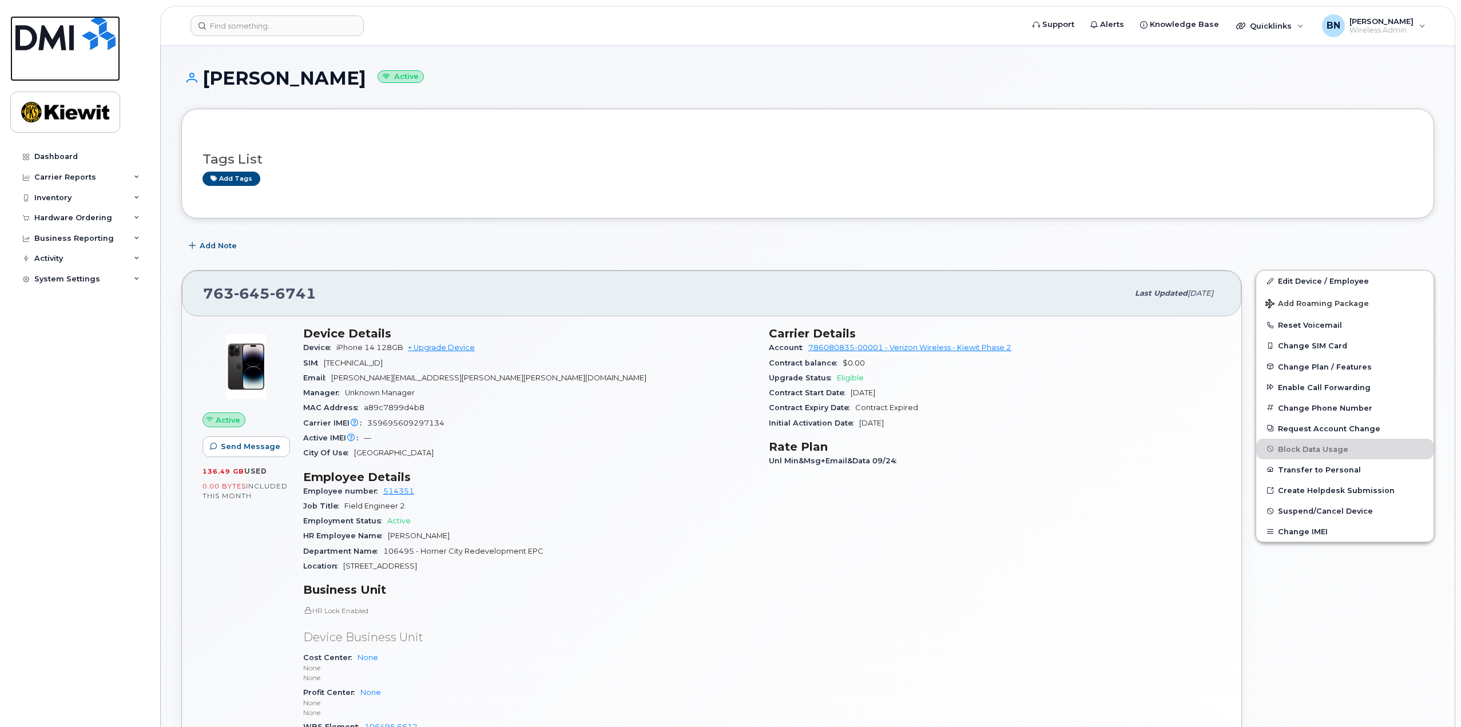
click at [104, 49] on img at bounding box center [65, 33] width 100 height 34
drag, startPoint x: 105, startPoint y: 53, endPoint x: 105, endPoint y: 71, distance: 18.9
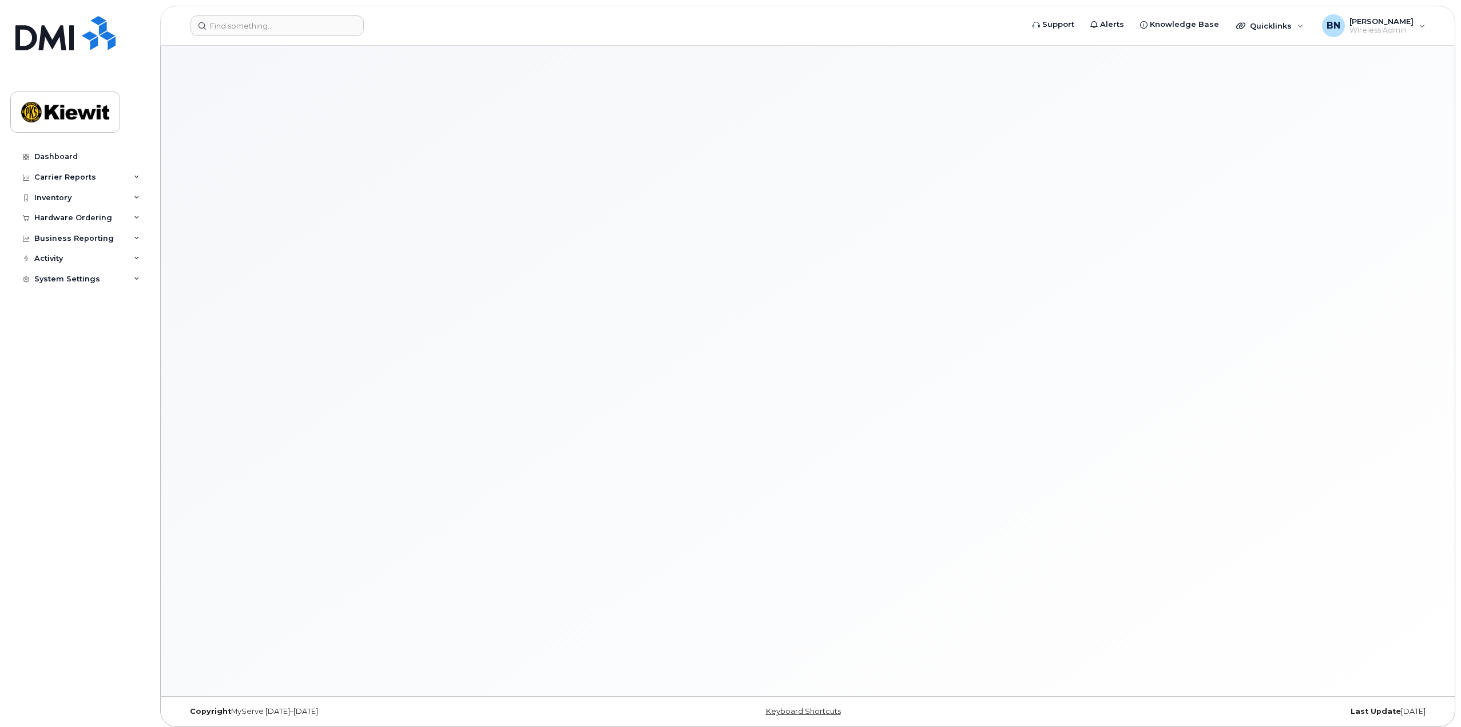
click at [89, 29] on img at bounding box center [65, 33] width 100 height 34
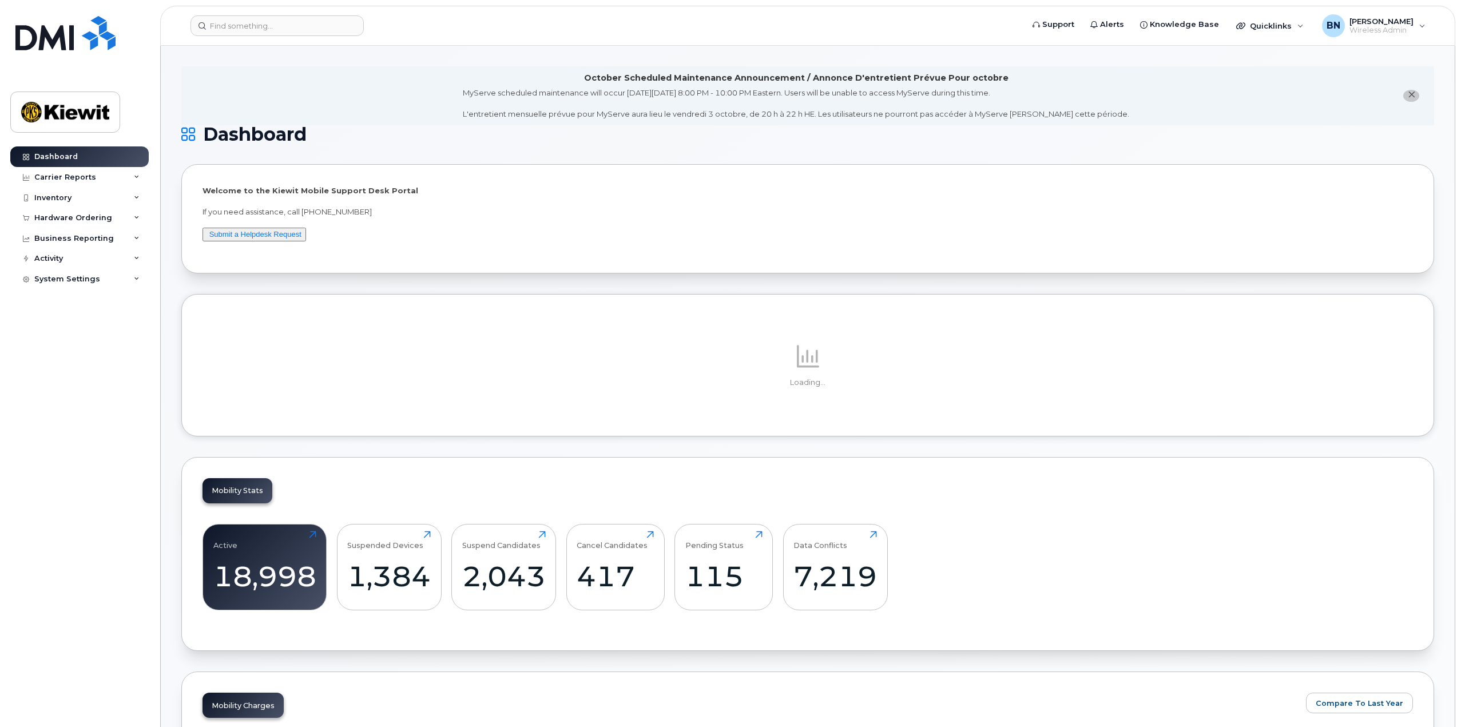
scroll to position [286, 0]
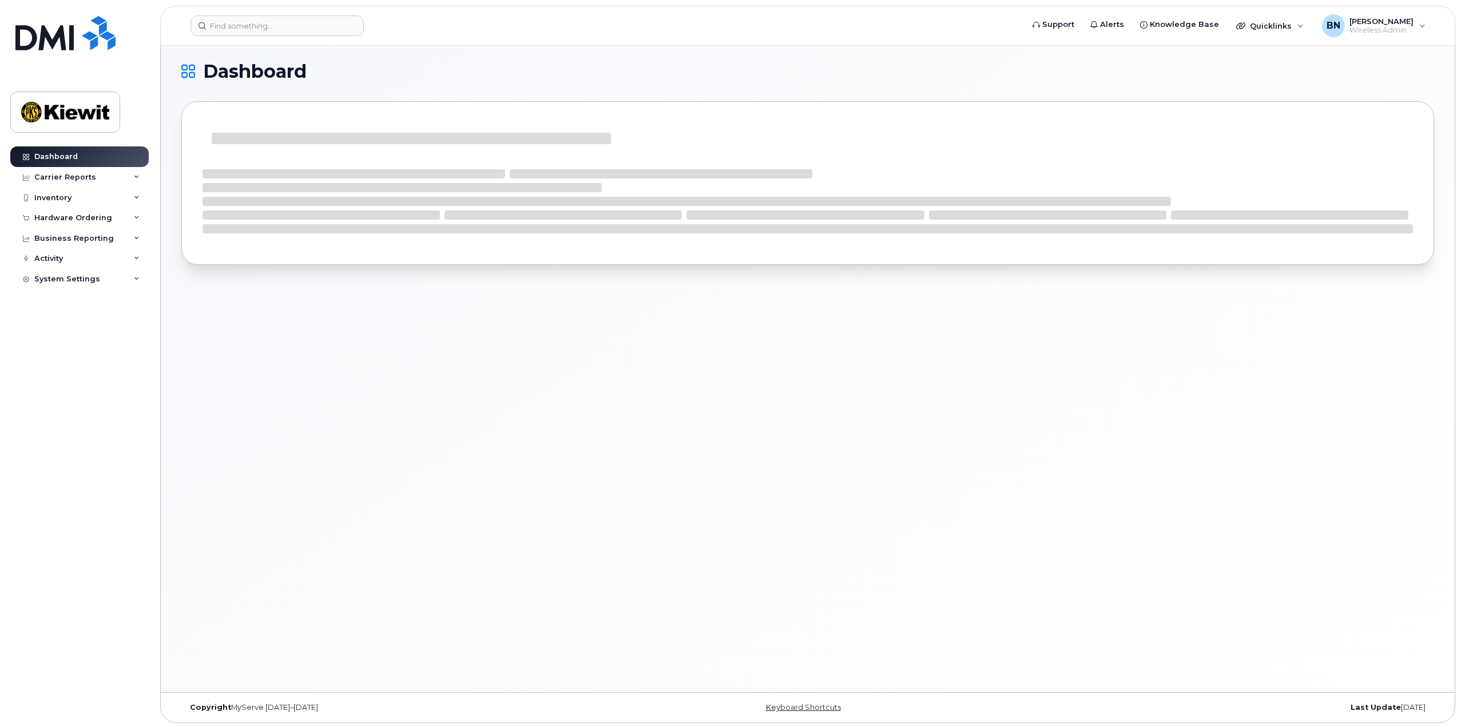
scroll to position [6, 0]
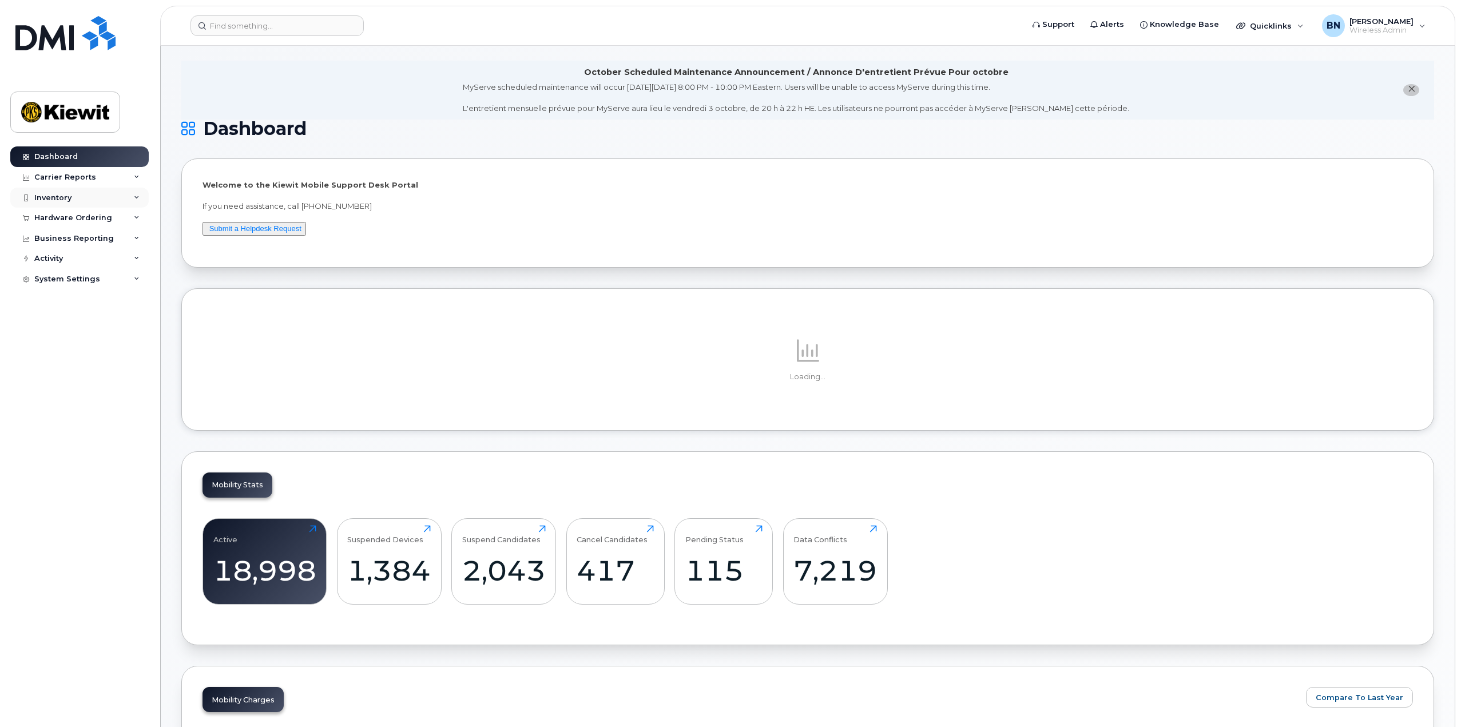
click at [133, 202] on div "Inventory" at bounding box center [79, 198] width 138 height 21
click at [113, 218] on link "Mobility Devices" at bounding box center [89, 219] width 118 height 22
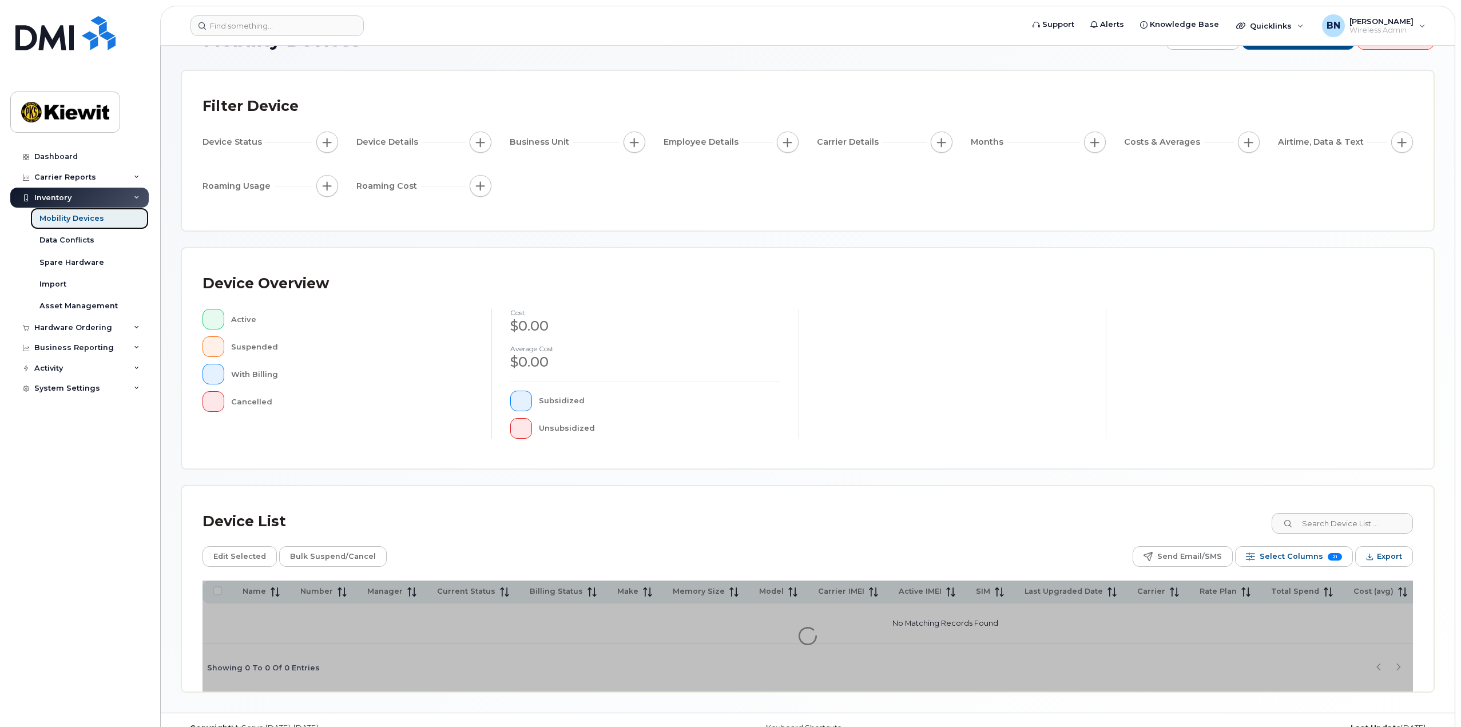
scroll to position [57, 0]
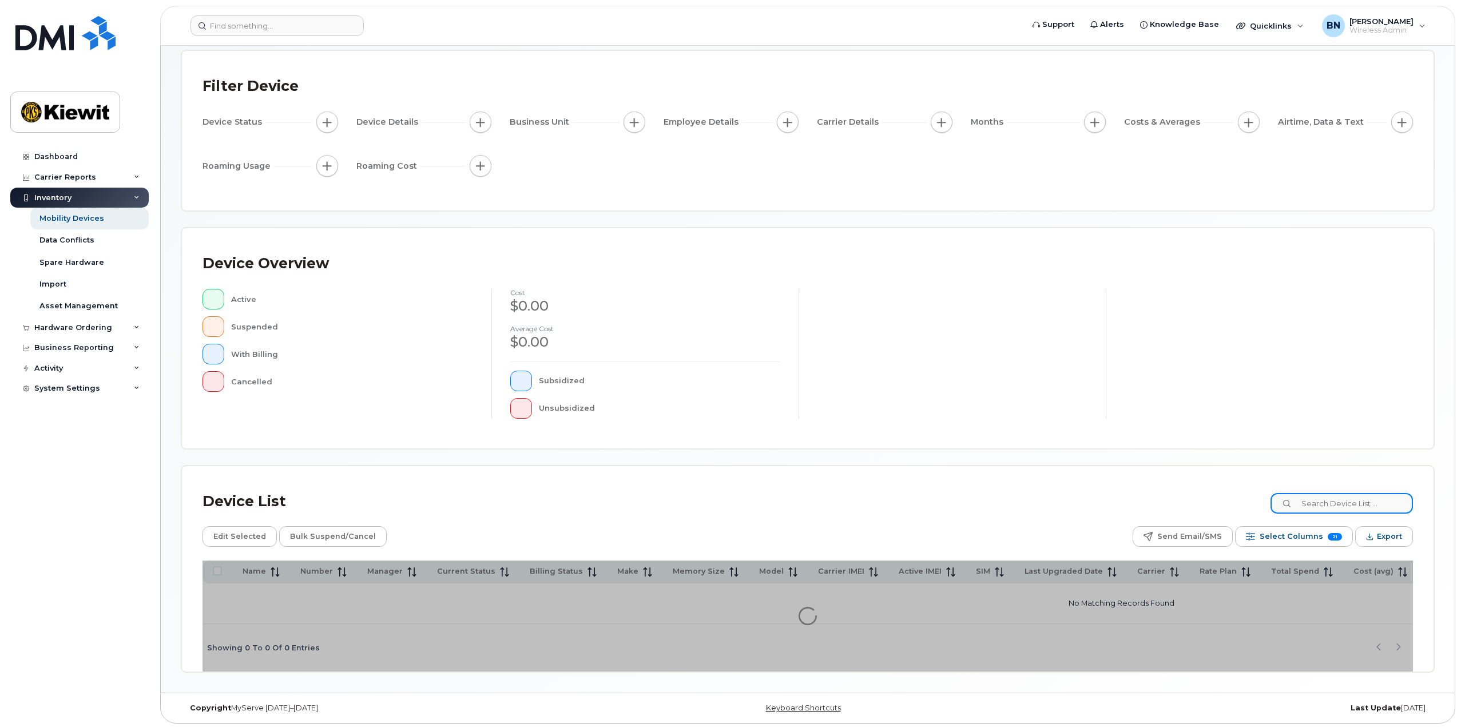
click at [1332, 502] on input at bounding box center [1341, 503] width 142 height 21
type input "2065494312"
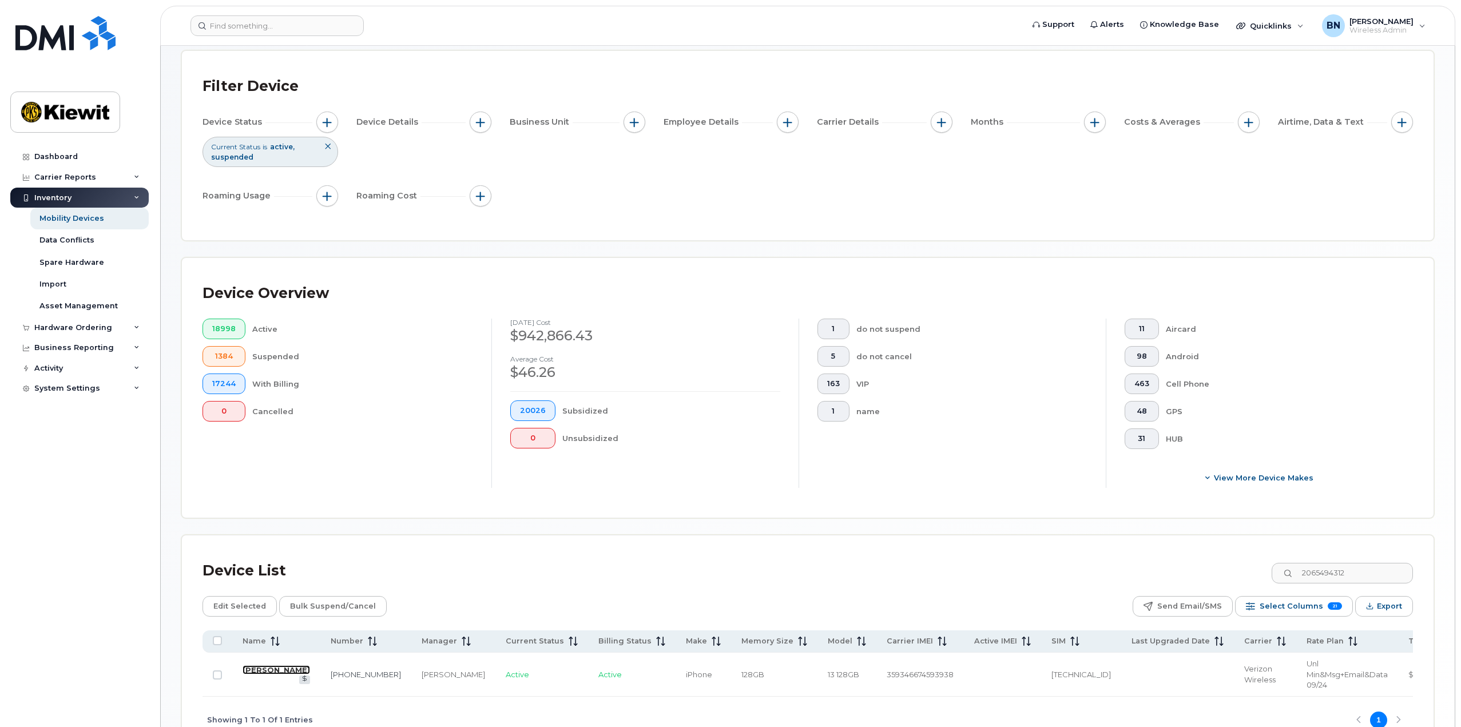
click at [255, 666] on link "[PERSON_NAME]" at bounding box center [276, 669] width 67 height 9
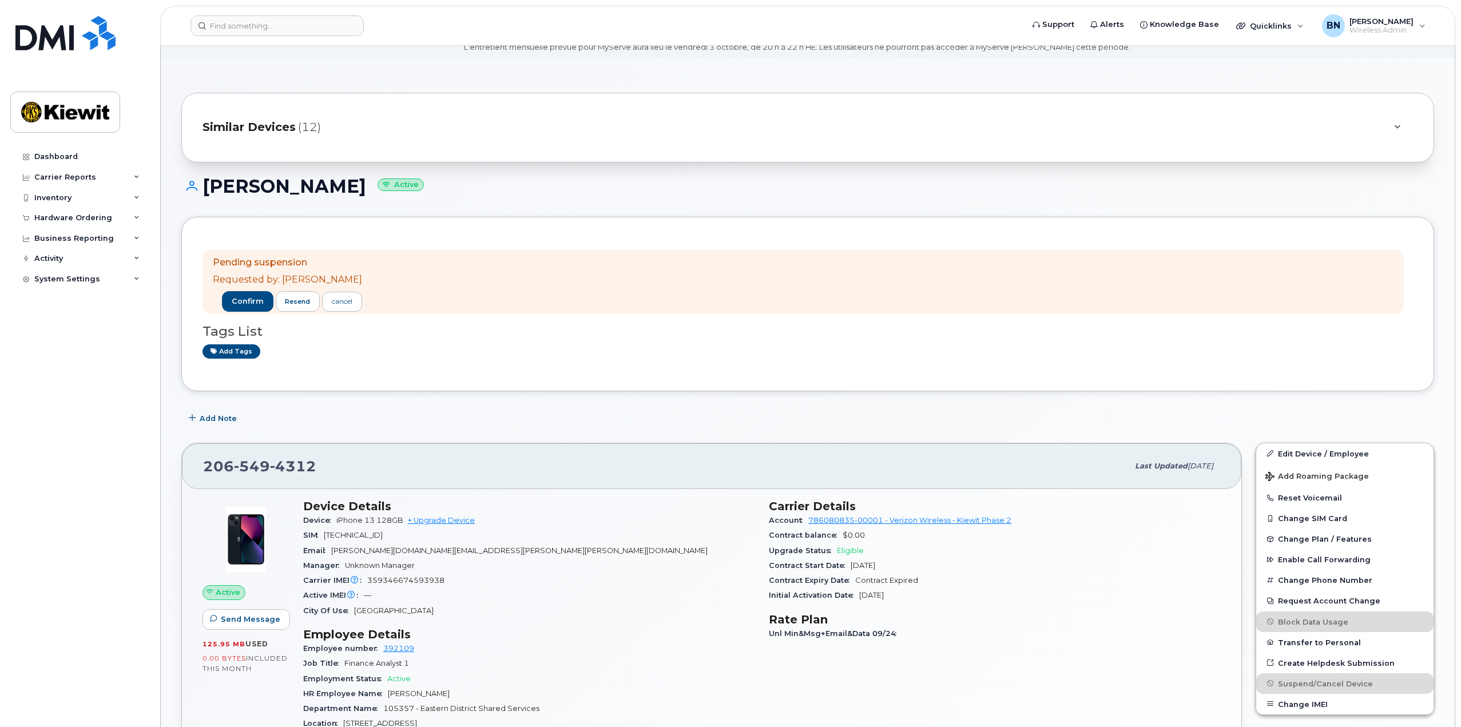
scroll to position [229, 0]
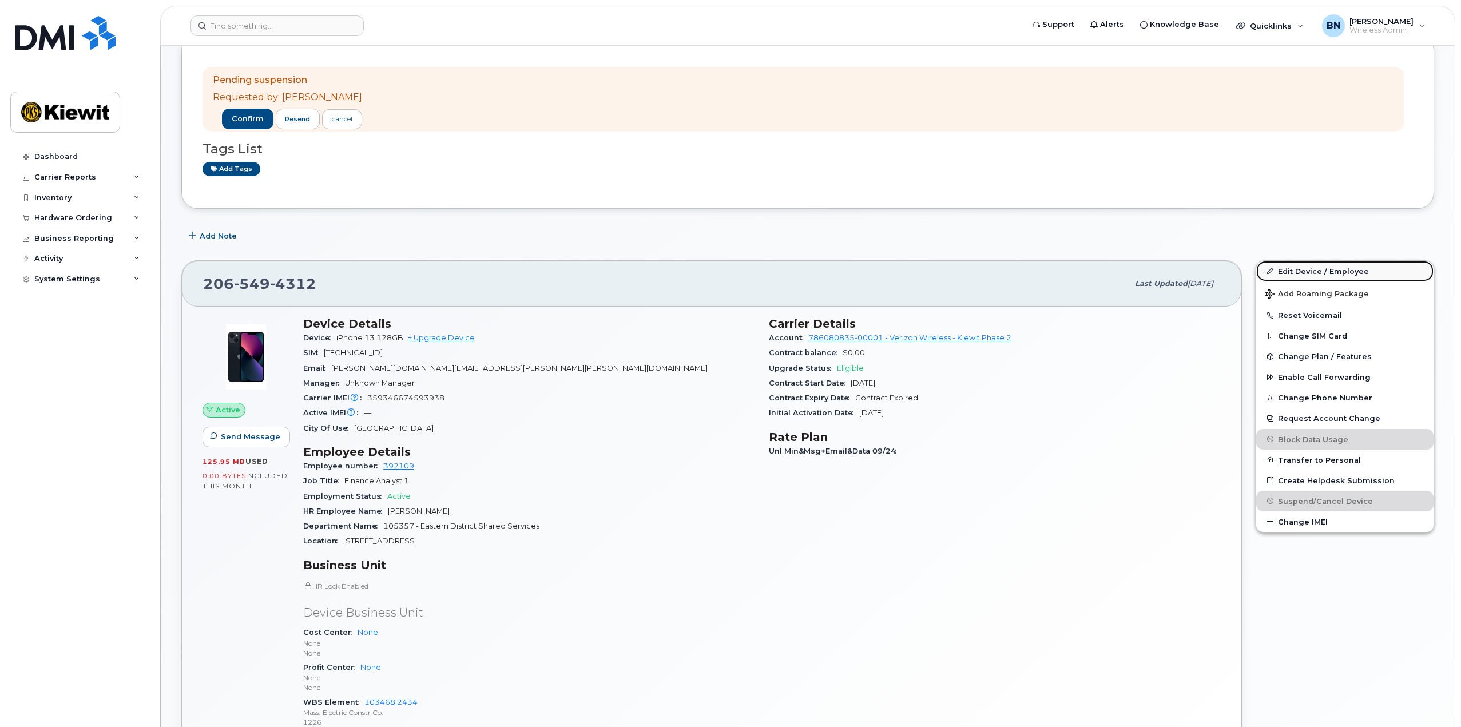
click at [1312, 268] on link "Edit Device / Employee" at bounding box center [1344, 271] width 177 height 21
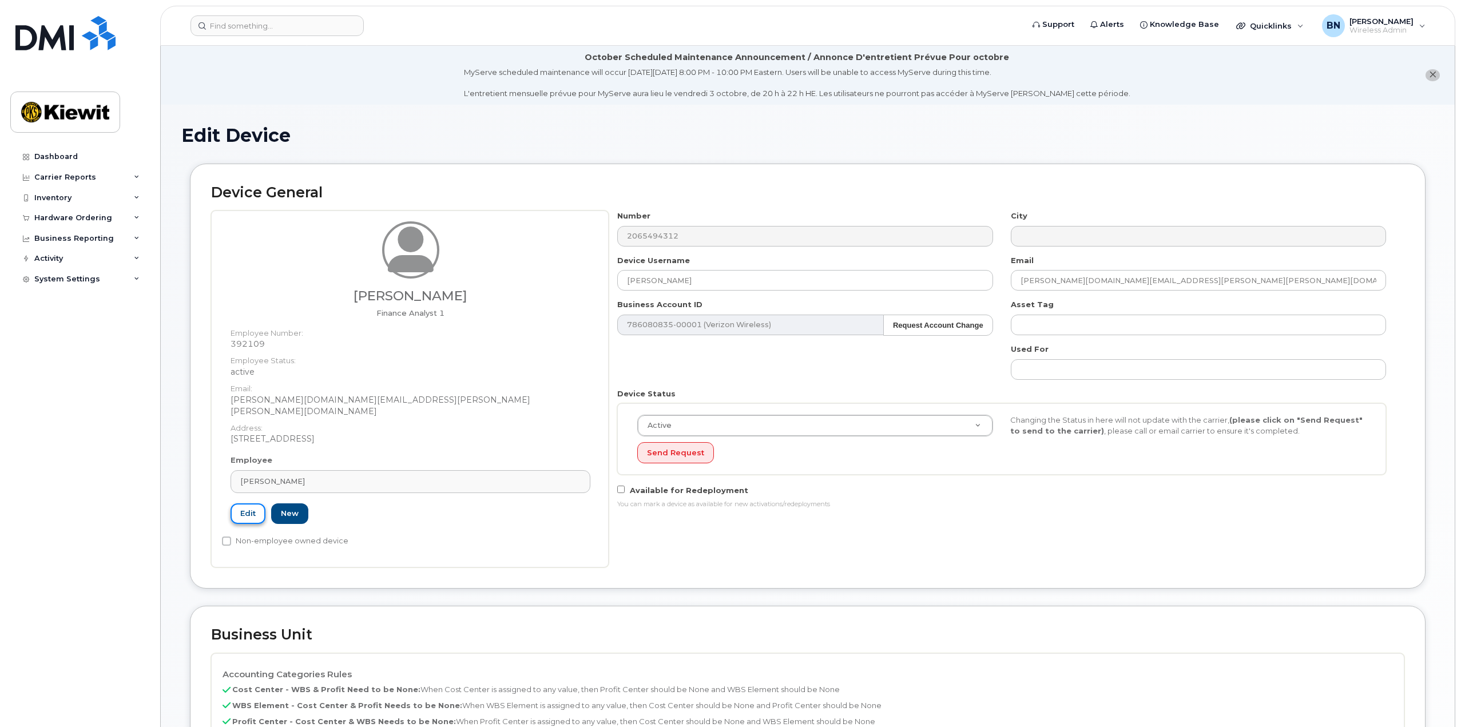
click at [252, 508] on link "Edit" at bounding box center [248, 513] width 35 height 21
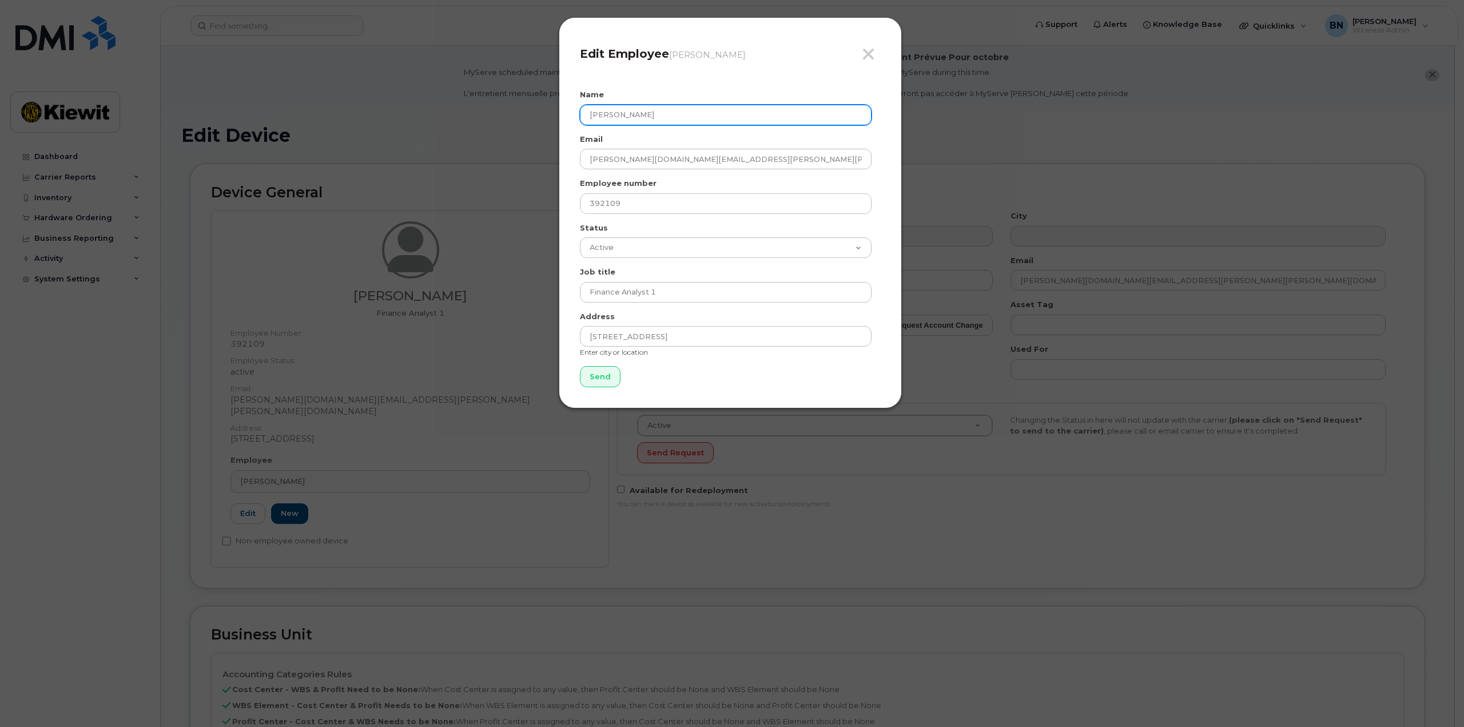
drag, startPoint x: 742, startPoint y: 120, endPoint x: 553, endPoint y: 117, distance: 189.3
click at [556, 118] on div "Close Edit Employee Derek Rogers Name Derek Rogers Email DEREK.ROGERS@KIEWIT.CO…" at bounding box center [732, 363] width 1464 height 727
type input "Spencer"
click at [875, 54] on icon "button" at bounding box center [868, 54] width 13 height 17
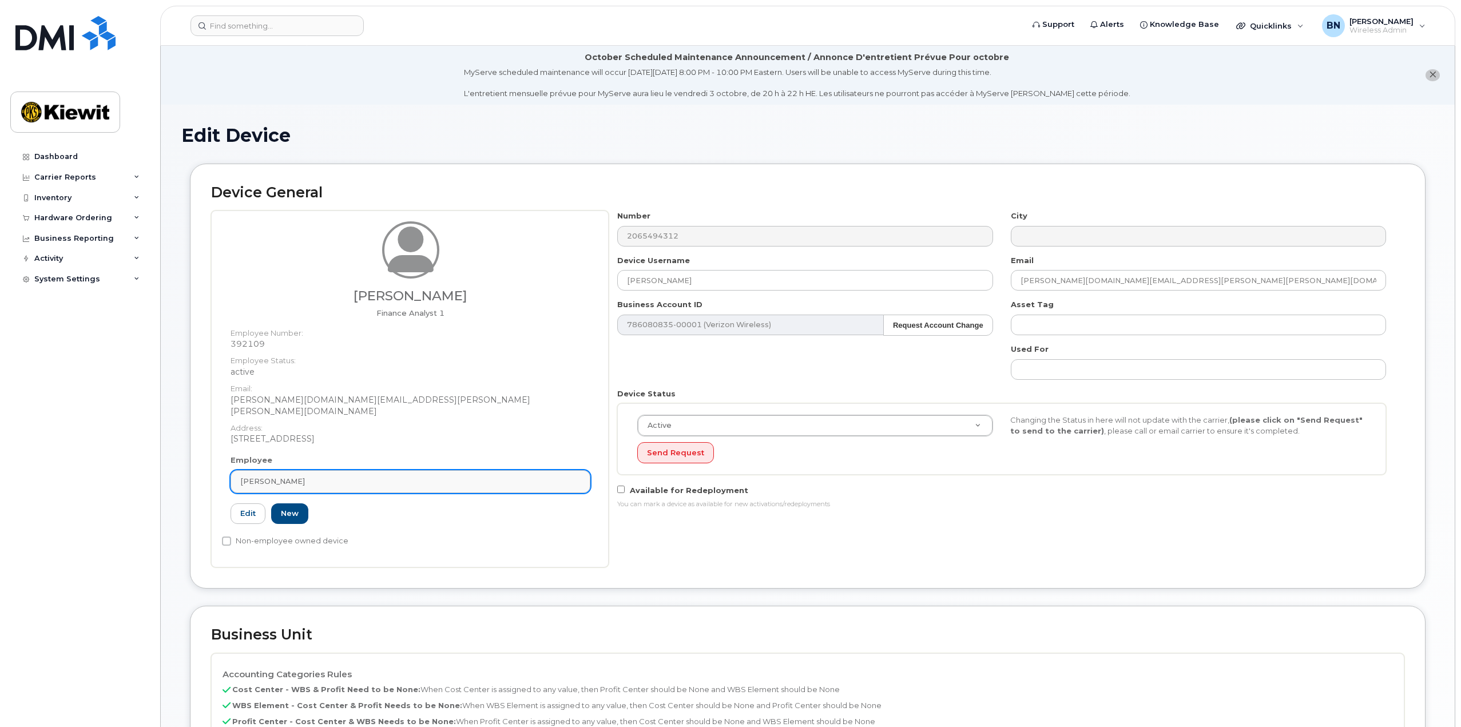
click at [304, 477] on link "Derek Rogers" at bounding box center [411, 481] width 360 height 23
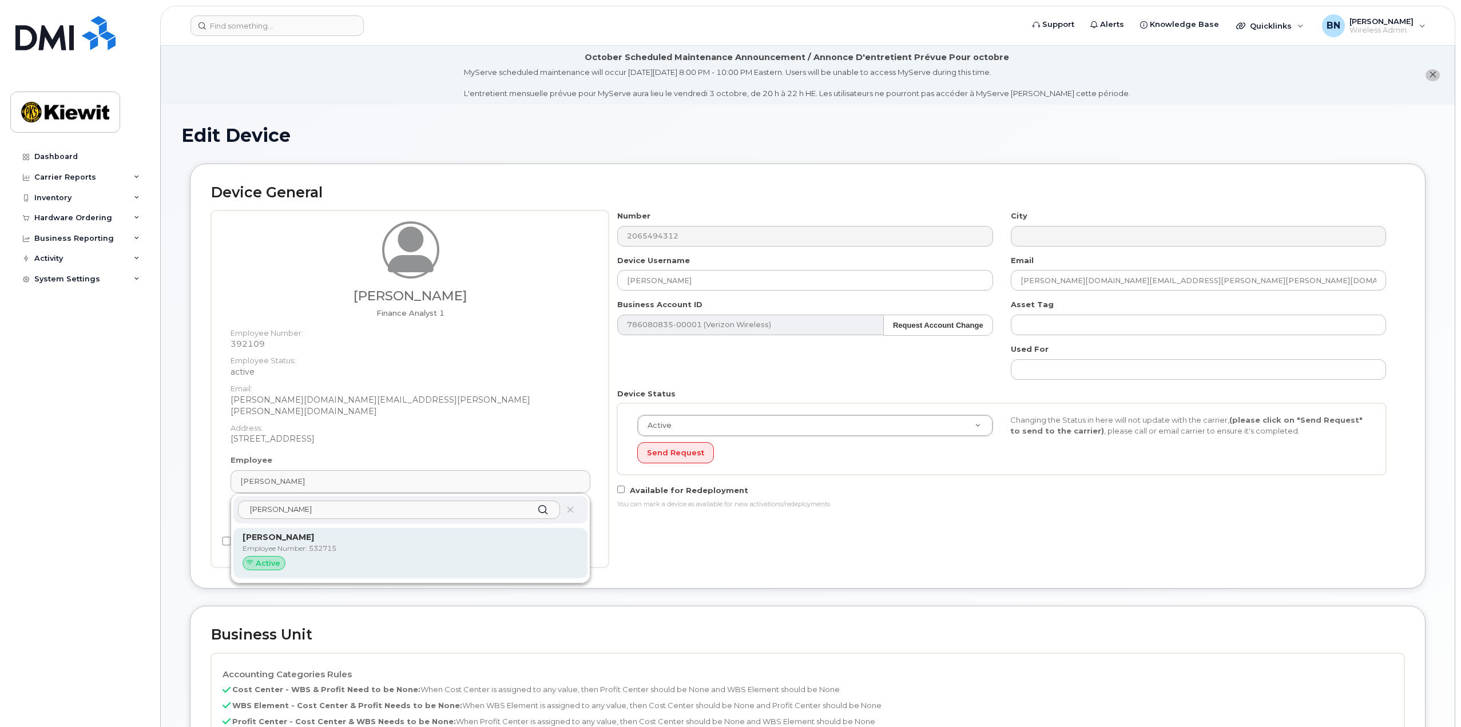
type input "spencer rey"
click at [341, 556] on div "Active" at bounding box center [411, 563] width 336 height 15
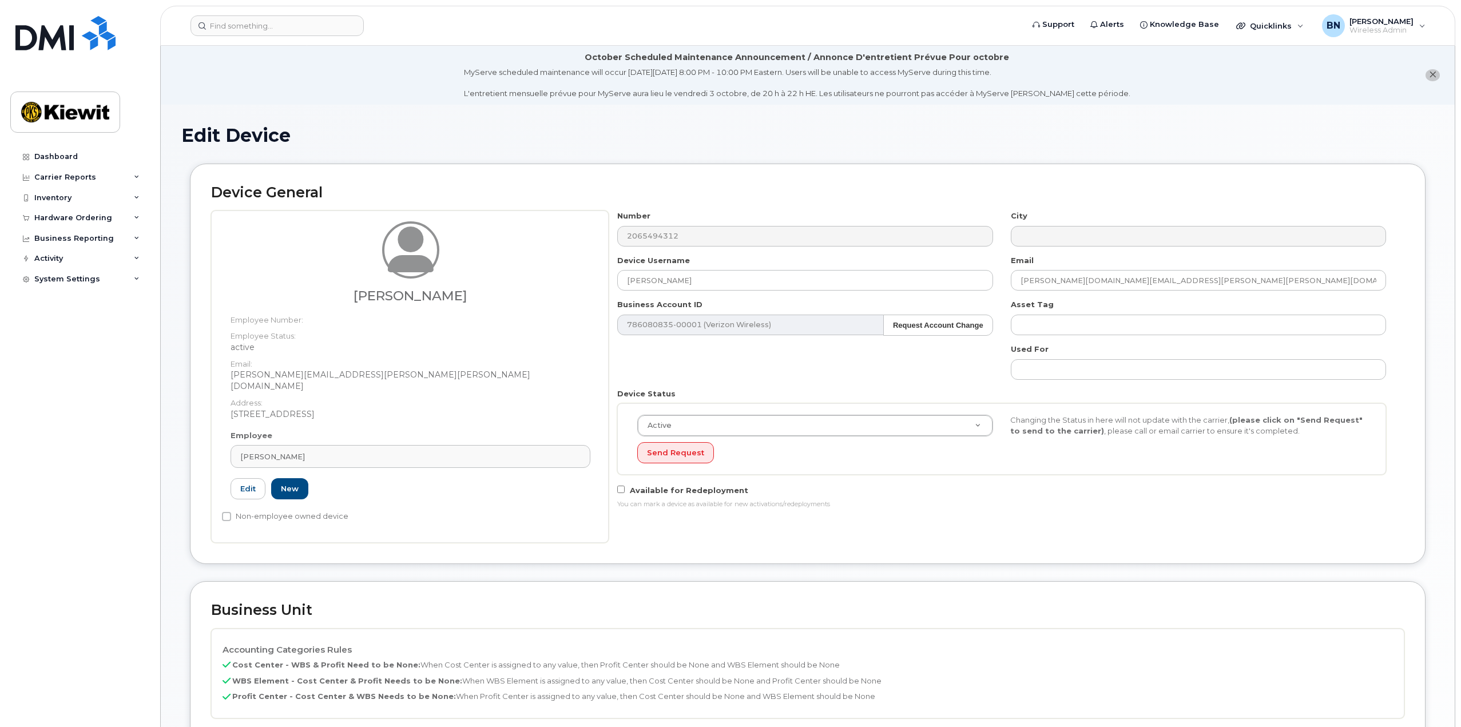
type input "532715"
type input "Spencer Reynolds"
type input "spencer.reynolds@kiewit.com"
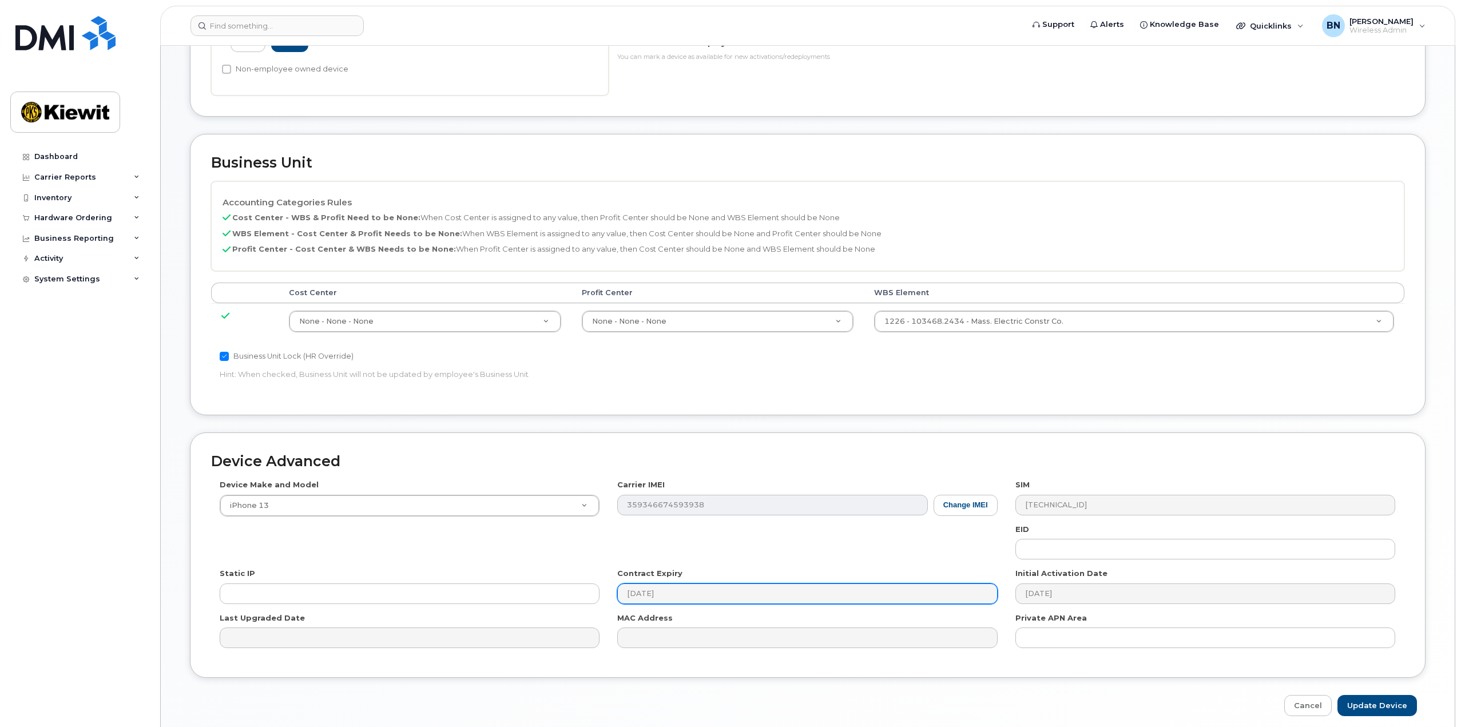
scroll to position [482, 0]
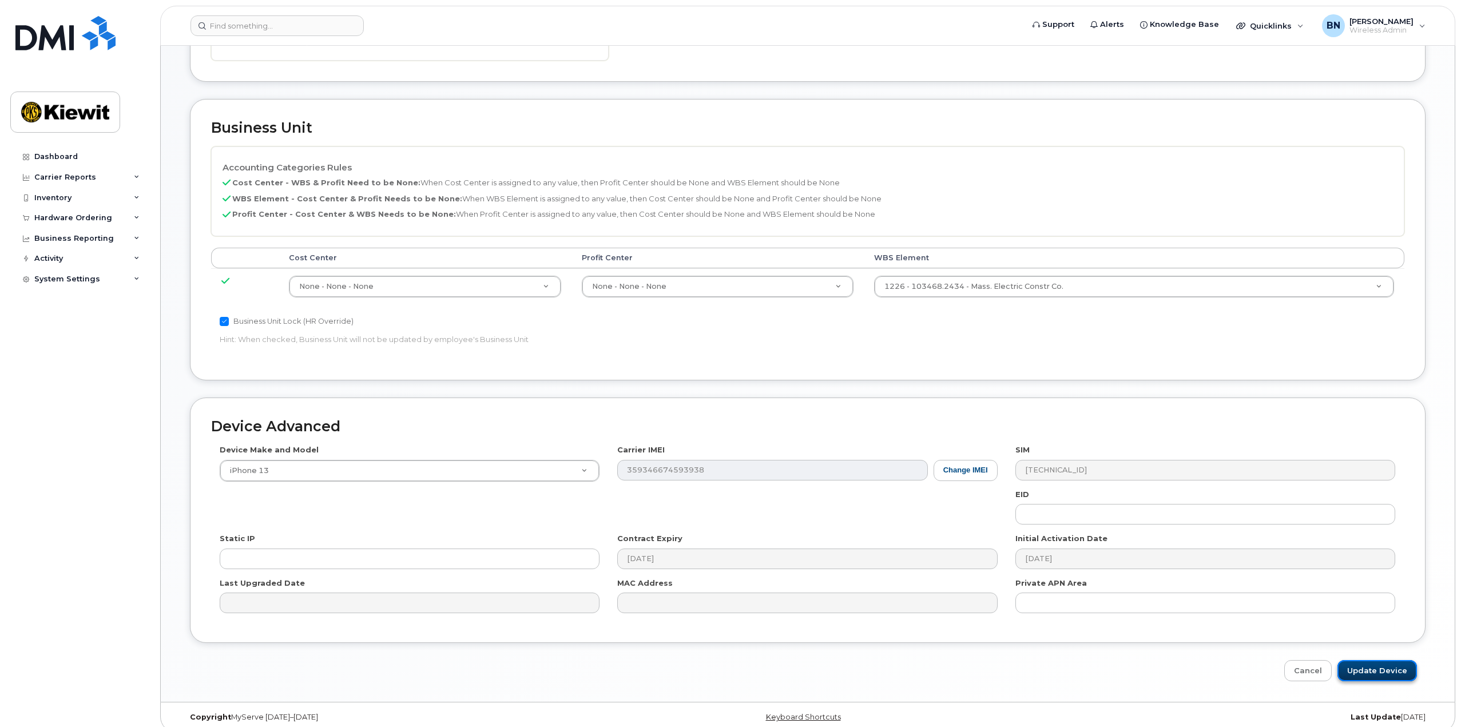
click at [1392, 660] on input "Update Device" at bounding box center [1377, 670] width 80 height 21
type input "Saving..."
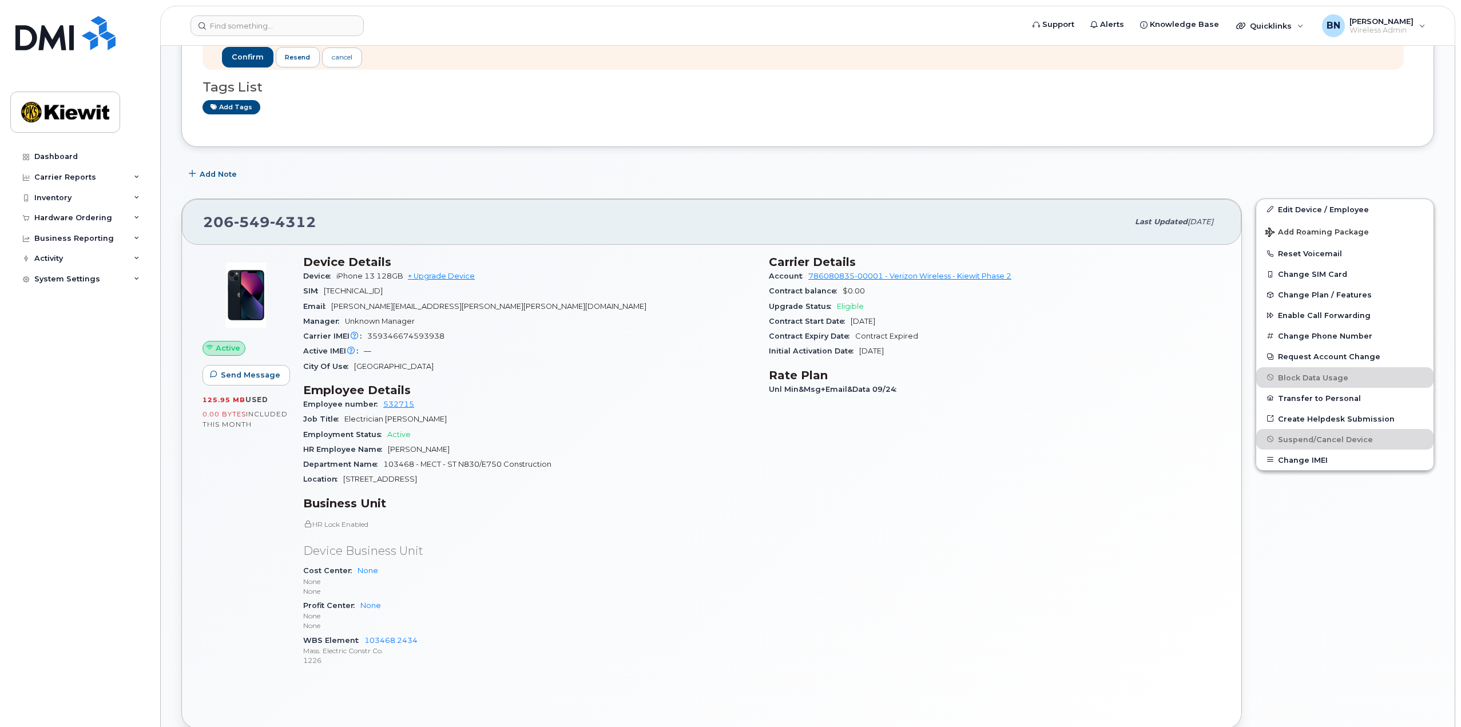
scroll to position [515, 0]
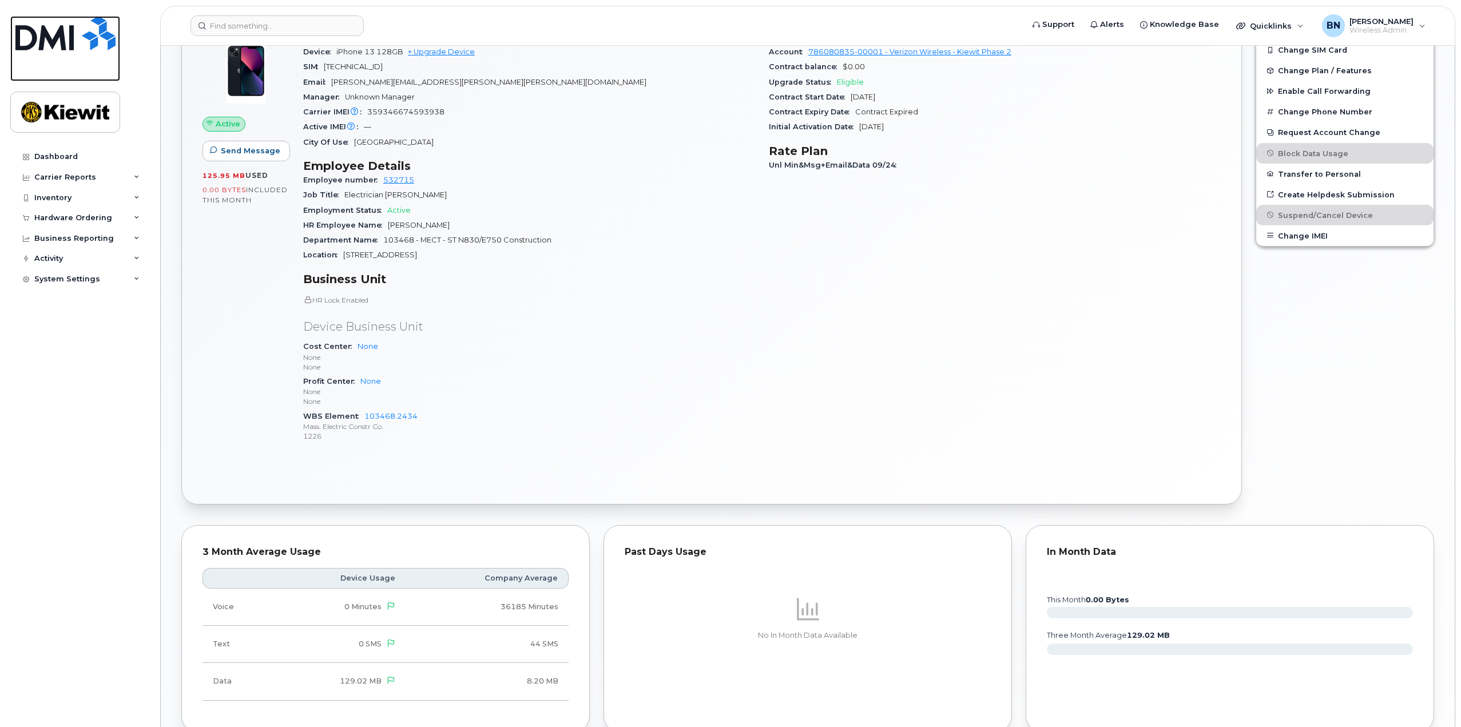
click at [78, 46] on img at bounding box center [65, 33] width 100 height 34
